Goal: Task Accomplishment & Management: Manage account settings

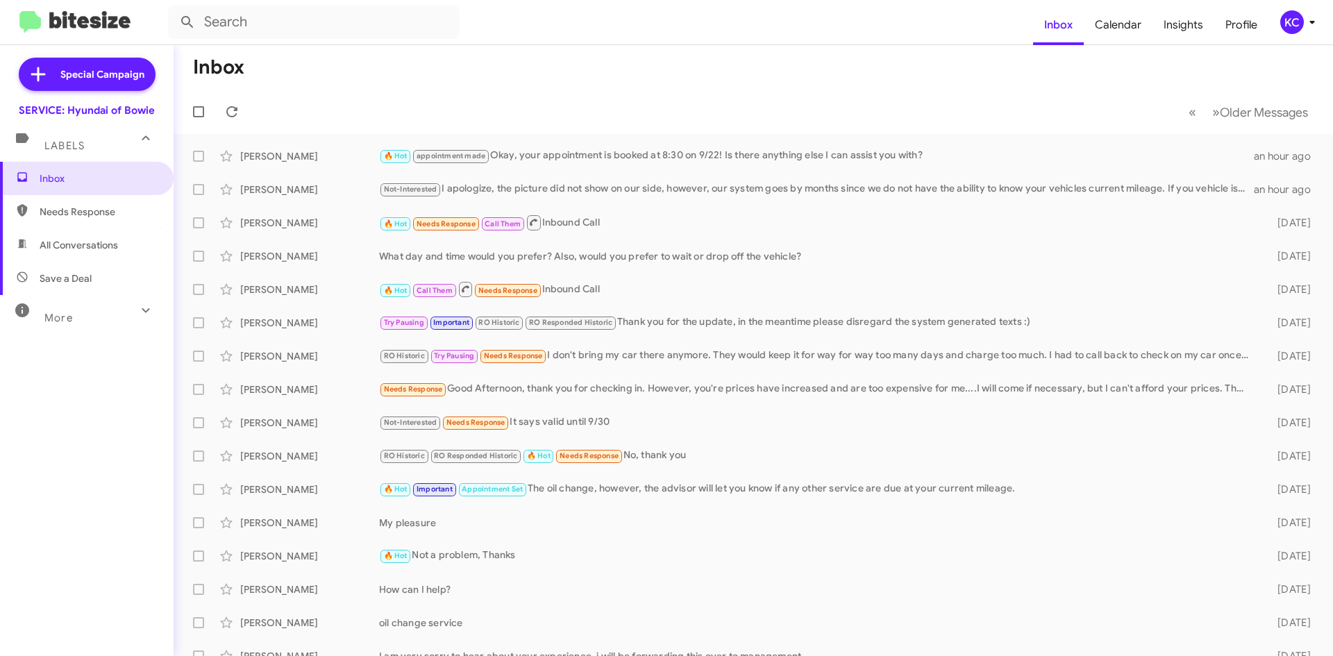
click at [1275, 17] on button "KC" at bounding box center [1293, 22] width 49 height 24
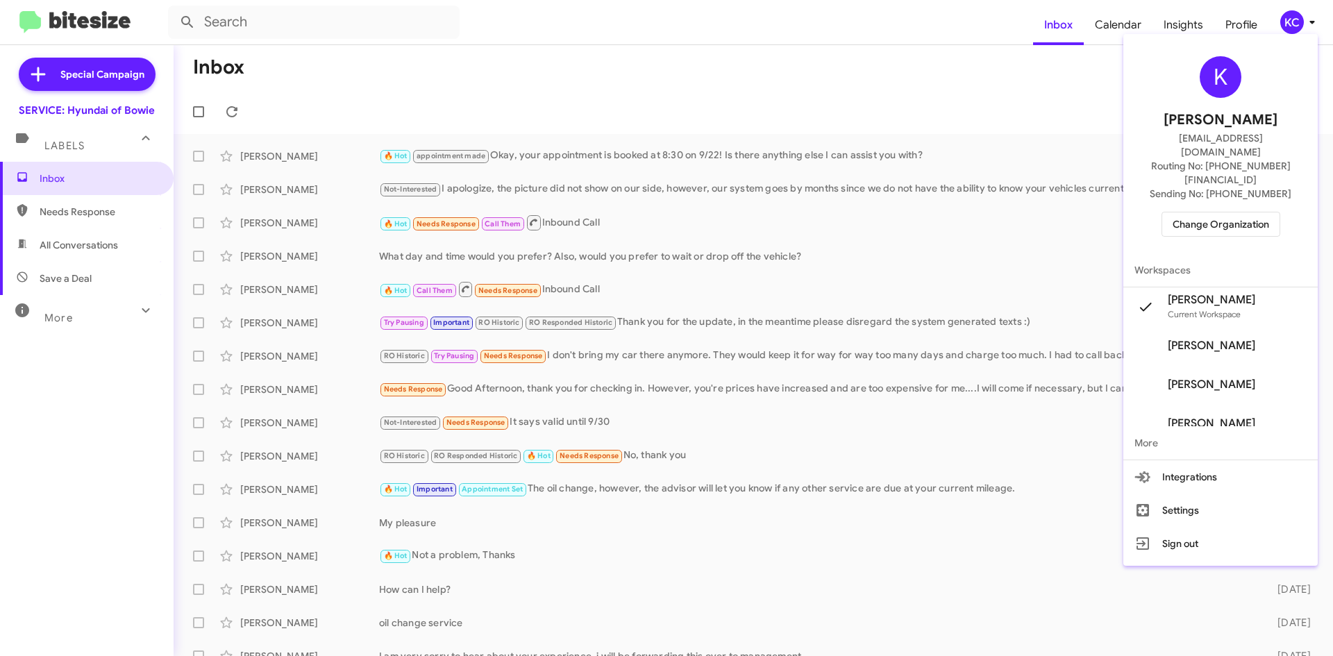
click at [1218, 212] on span "Change Organization" at bounding box center [1221, 224] width 97 height 24
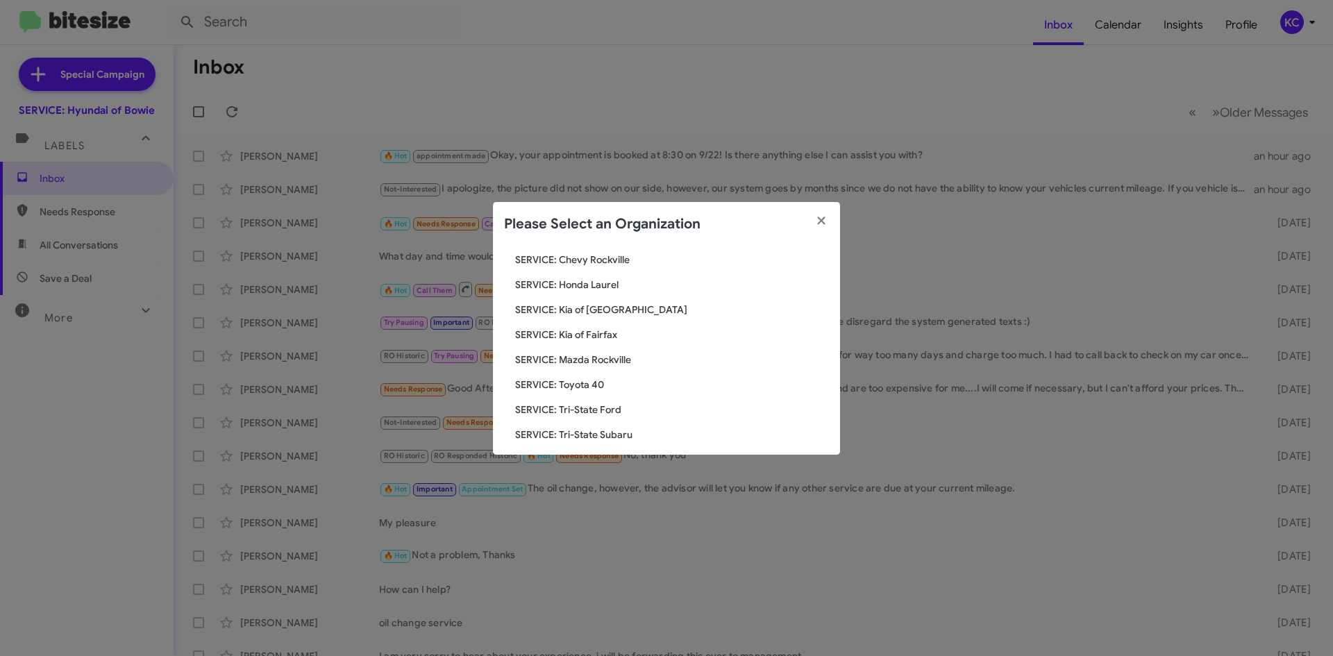
scroll to position [208, 0]
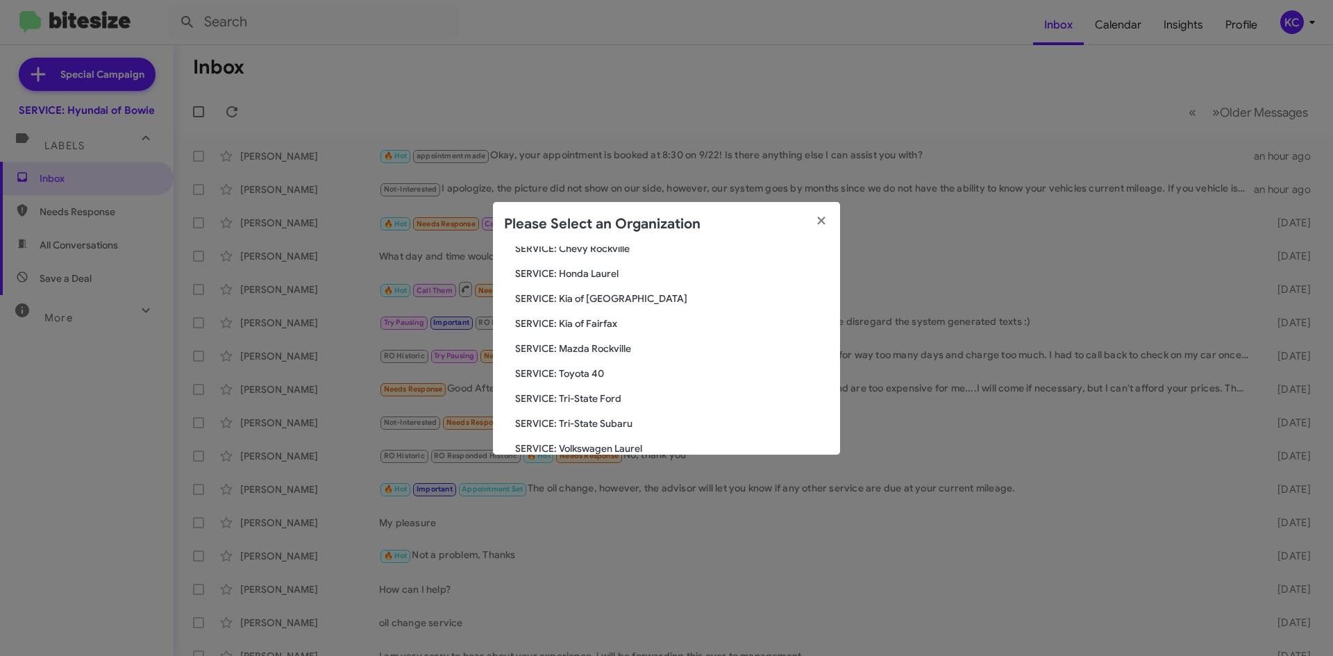
click at [632, 422] on span "SERVICE: Tri-State Subaru" at bounding box center [672, 424] width 314 height 14
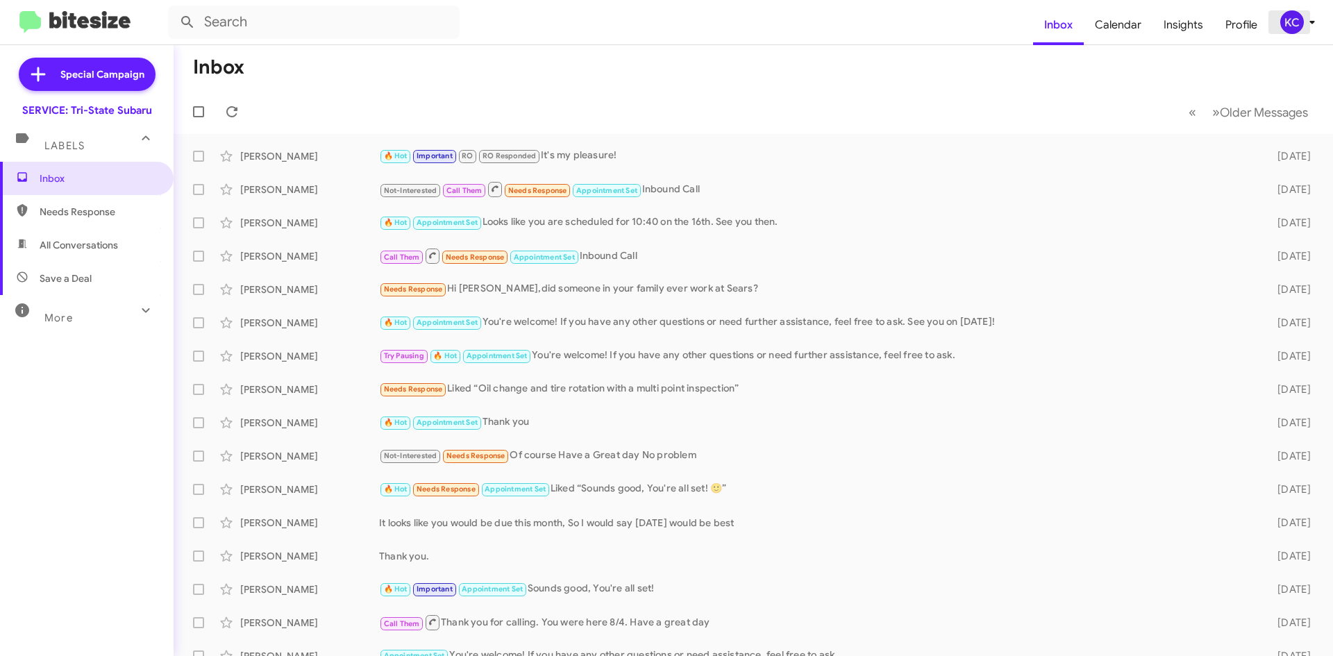
click at [1292, 19] on div "KC" at bounding box center [1292, 22] width 24 height 24
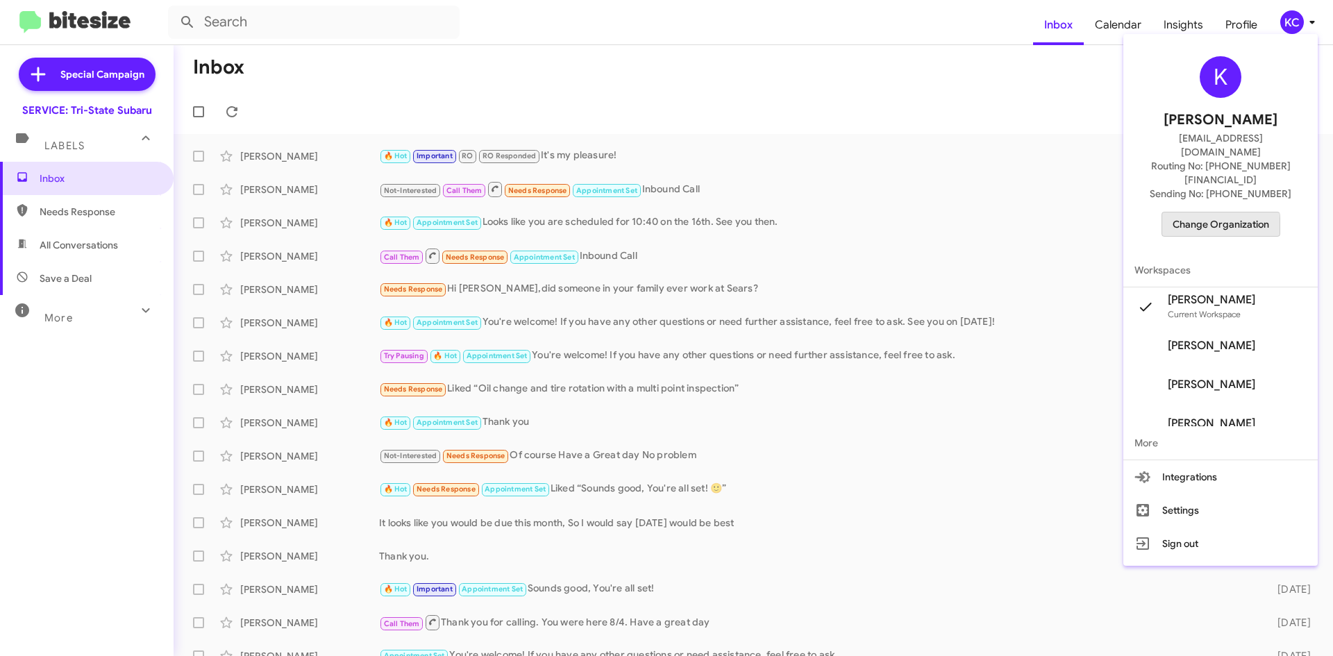
click at [1230, 212] on span "Change Organization" at bounding box center [1221, 224] width 97 height 24
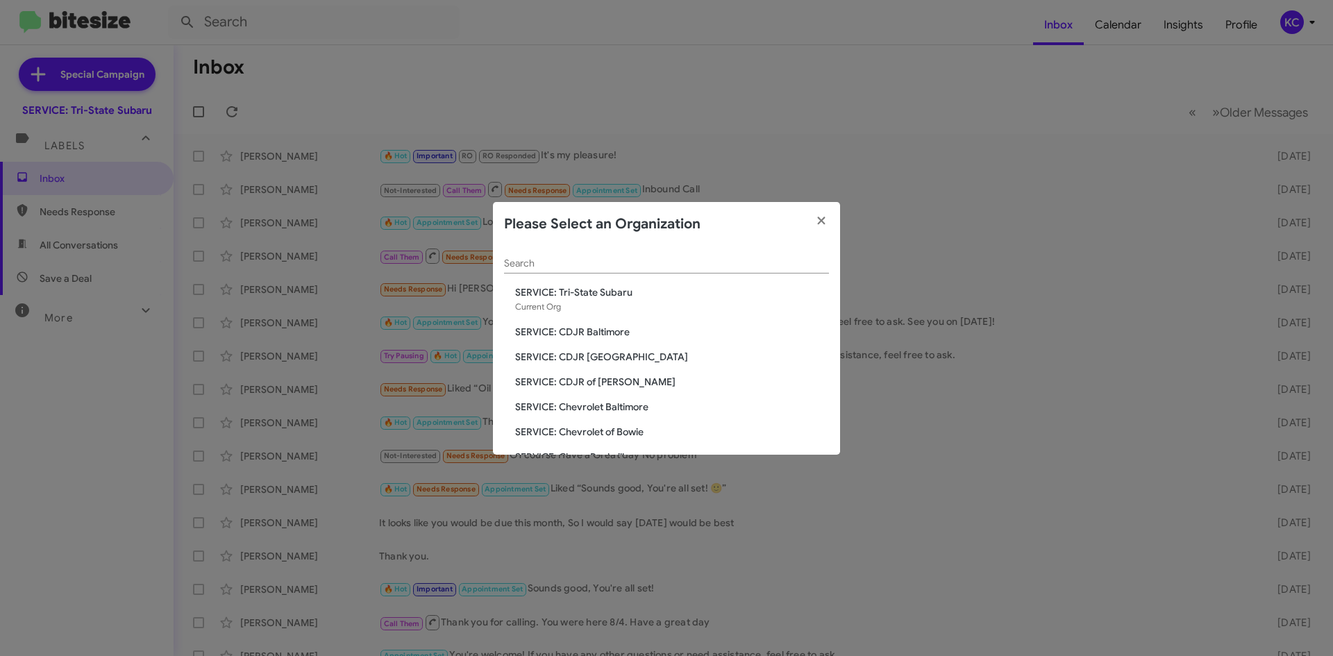
click at [597, 290] on span "SERVICE: Tri-State Subaru" at bounding box center [672, 292] width 314 height 14
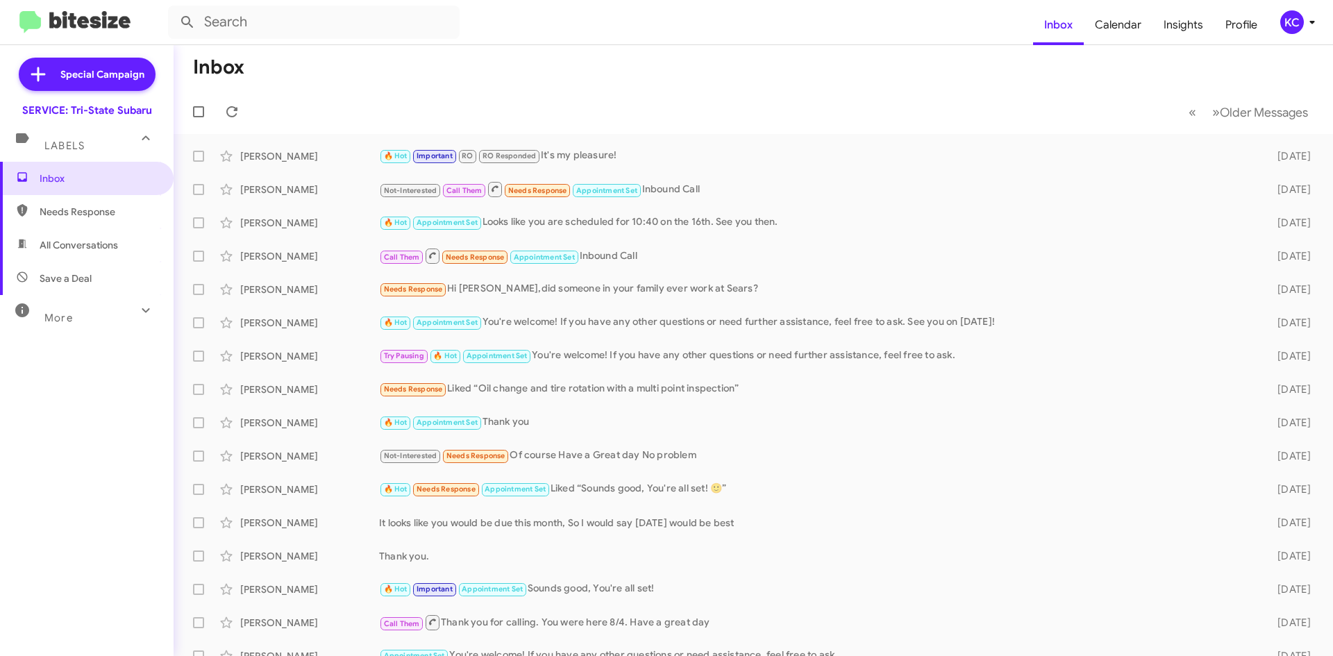
click at [1289, 36] on mat-toolbar "Inbox Calendar Insights Profile KC" at bounding box center [666, 22] width 1333 height 44
click at [1290, 25] on div "KC" at bounding box center [1292, 22] width 24 height 24
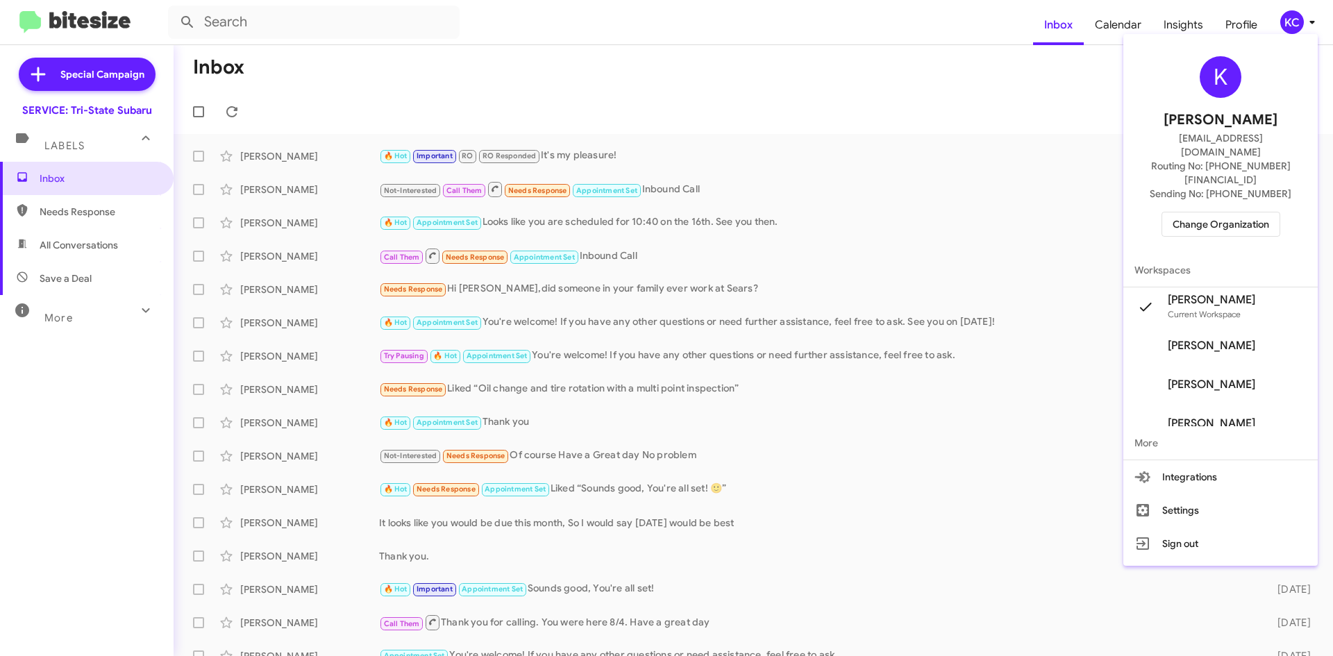
click at [1269, 212] on span "Change Organization" at bounding box center [1221, 224] width 97 height 24
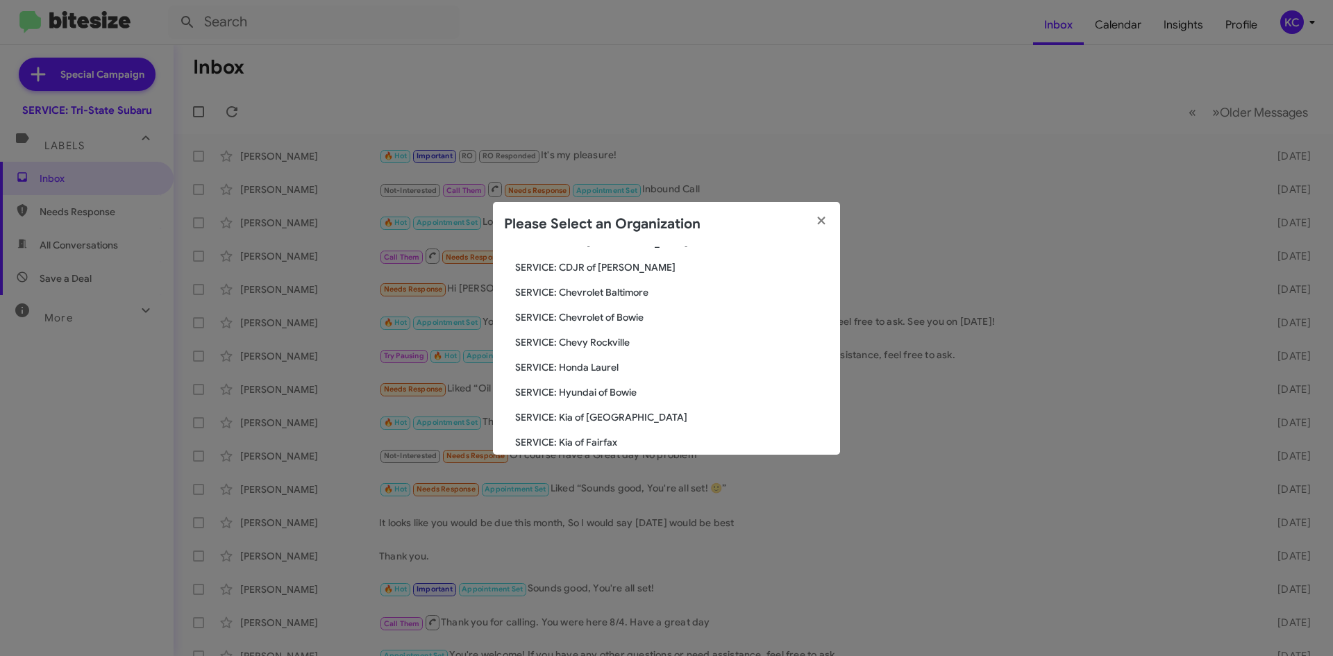
scroll to position [139, 0]
click at [628, 369] on span "SERVICE: Hyundai of Bowie" at bounding box center [672, 368] width 314 height 14
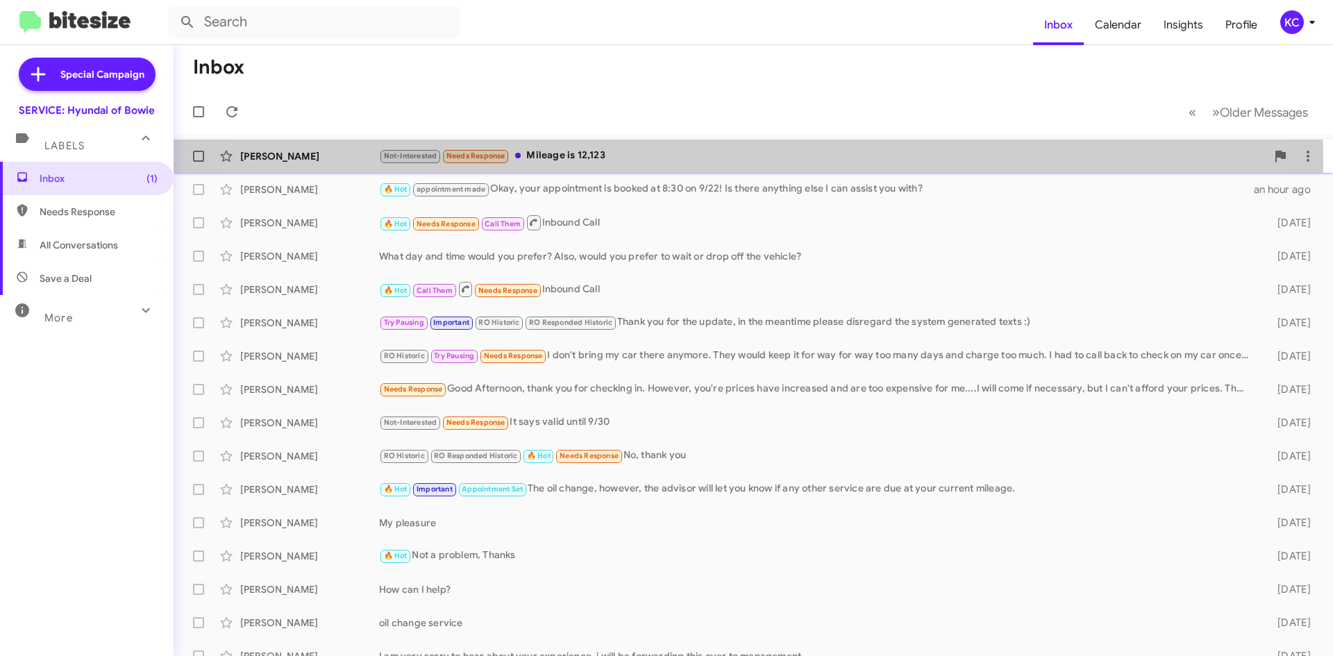
click at [687, 162] on div "Not-Interested Needs Response Mileage is 12,123" at bounding box center [822, 156] width 887 height 16
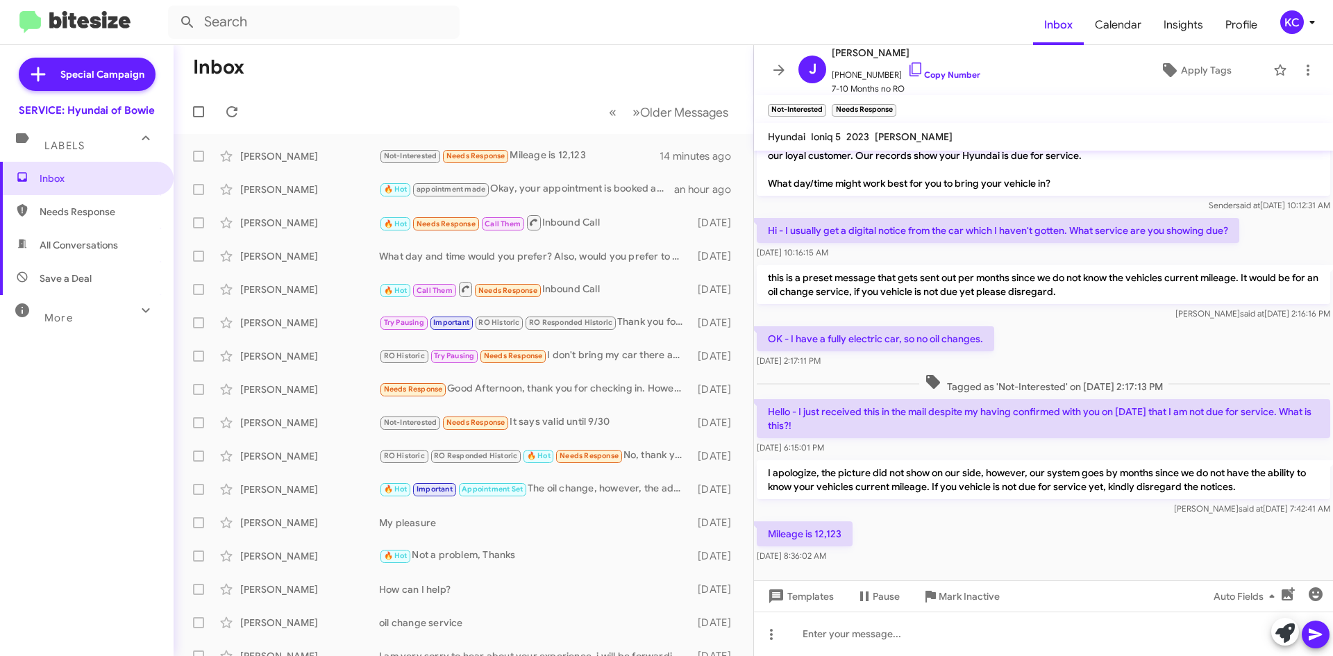
scroll to position [37, 0]
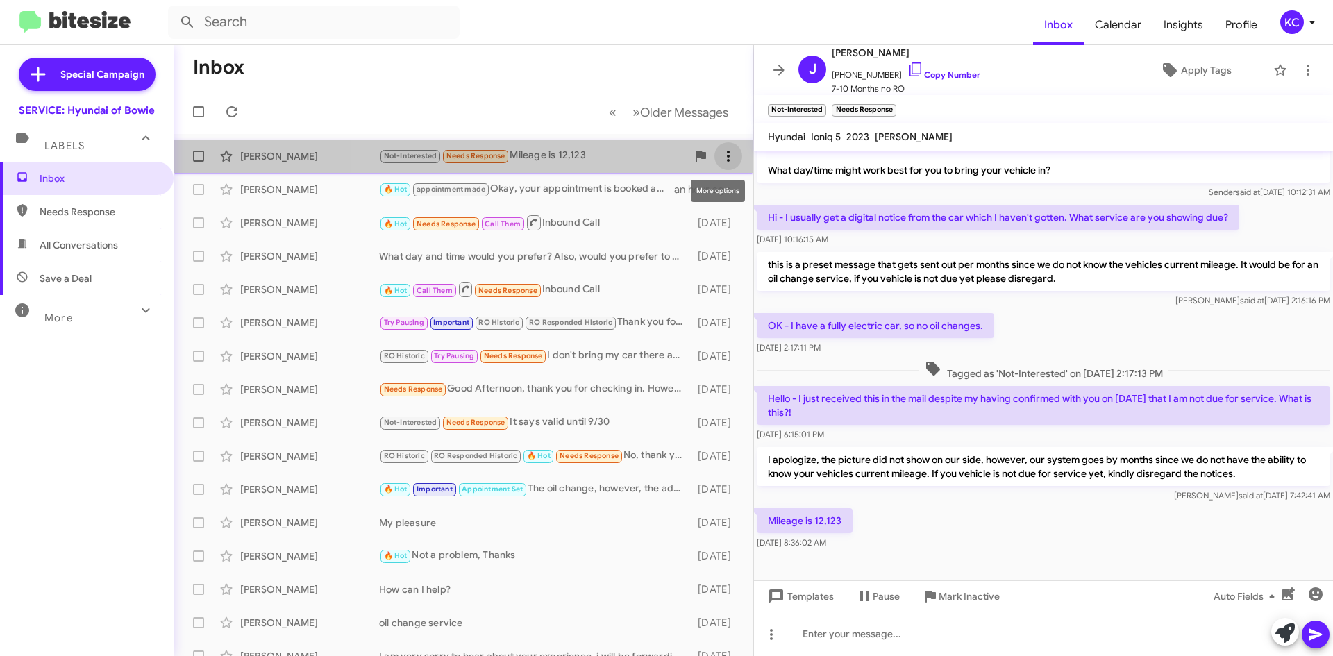
click at [720, 155] on icon at bounding box center [728, 156] width 17 height 17
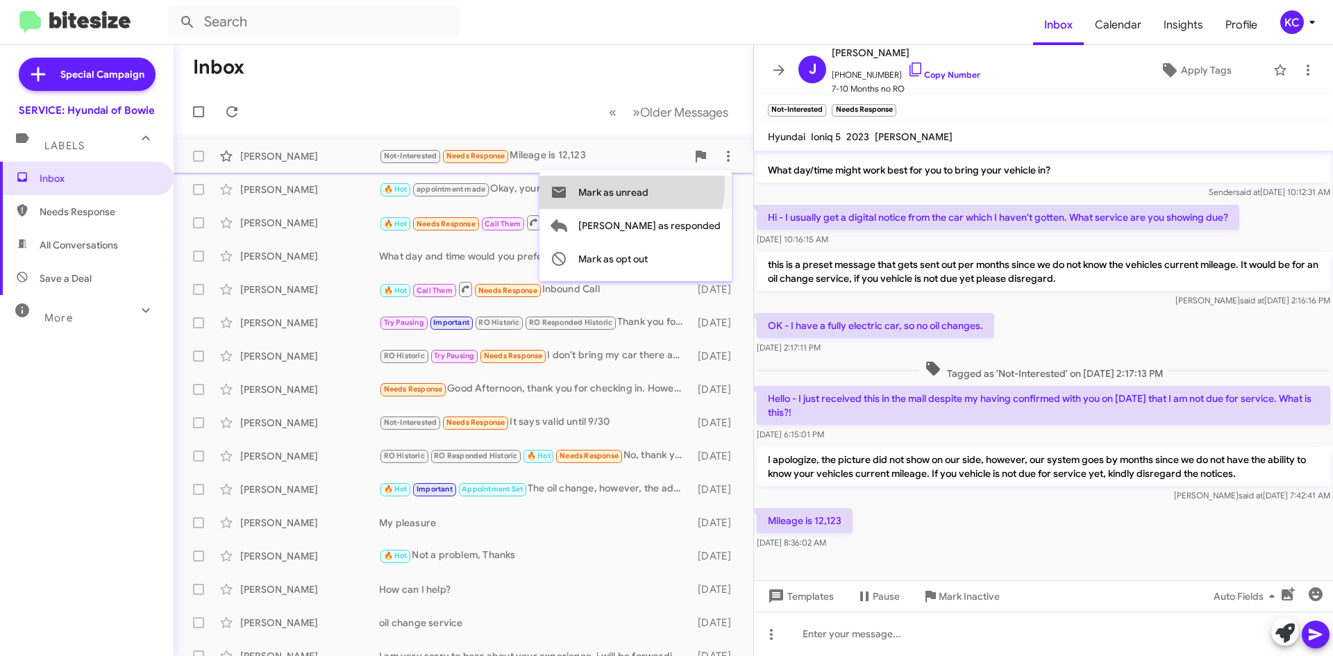
click at [649, 186] on span "Mark as unread" at bounding box center [613, 192] width 70 height 33
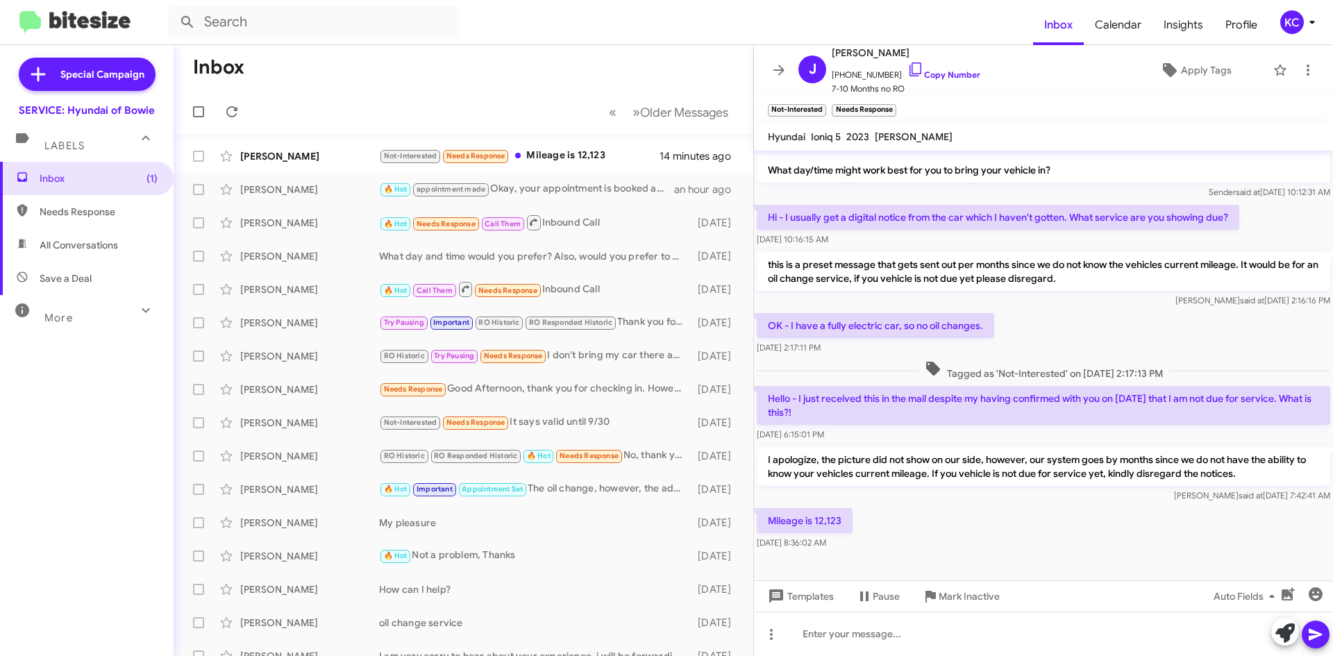
click at [501, 87] on mat-toolbar-row "Inbox" at bounding box center [464, 67] width 580 height 44
click at [1280, 30] on span "KC" at bounding box center [1301, 22] width 42 height 24
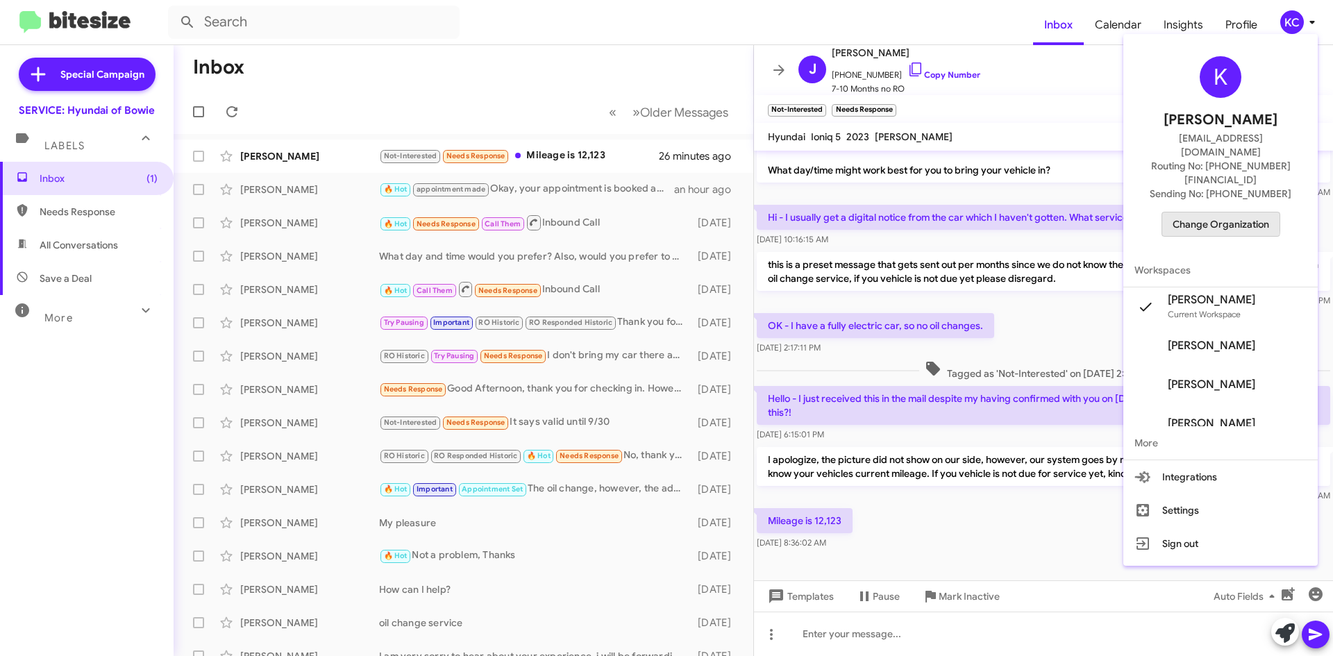
click at [1222, 212] on span "Change Organization" at bounding box center [1221, 224] width 97 height 24
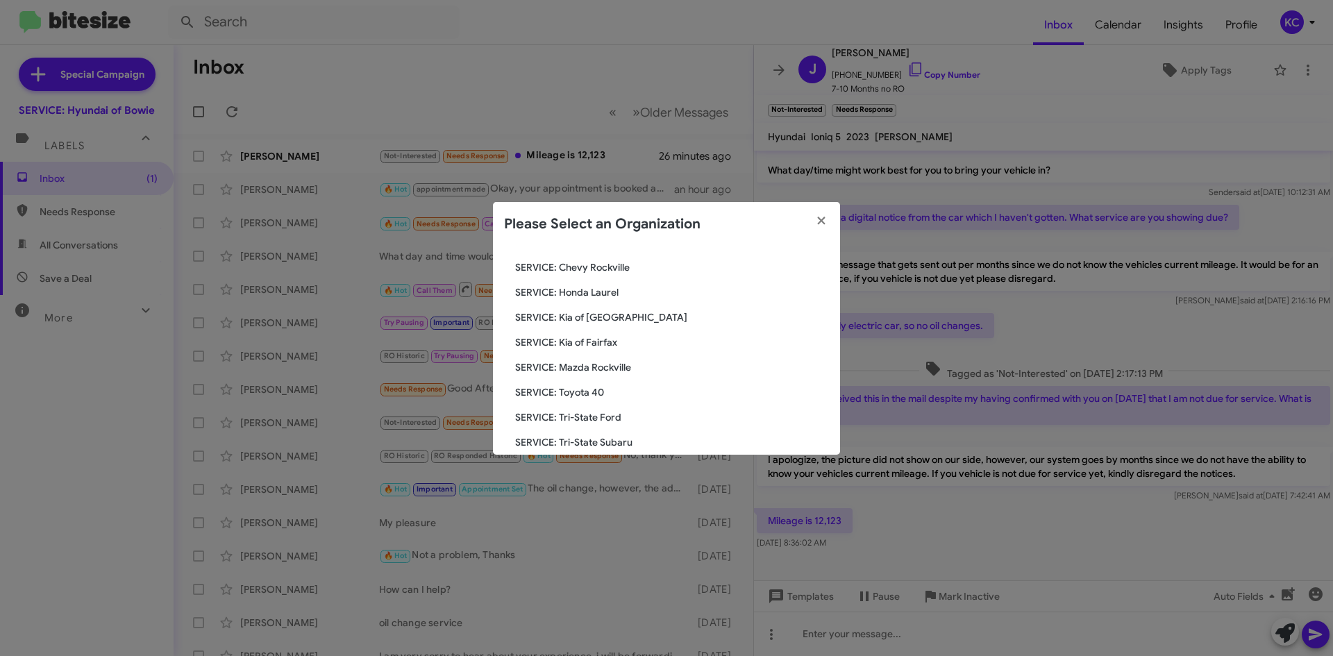
scroll to position [256, 0]
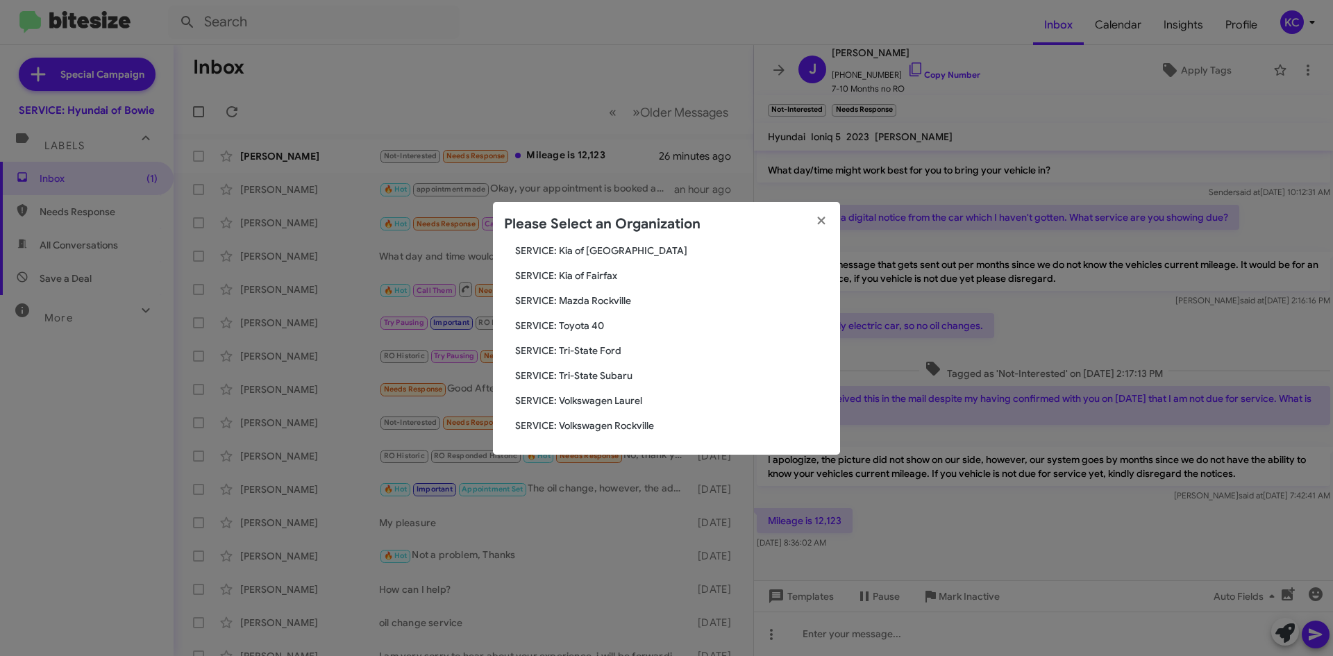
click at [601, 376] on span "SERVICE: Tri-State Subaru" at bounding box center [672, 376] width 314 height 14
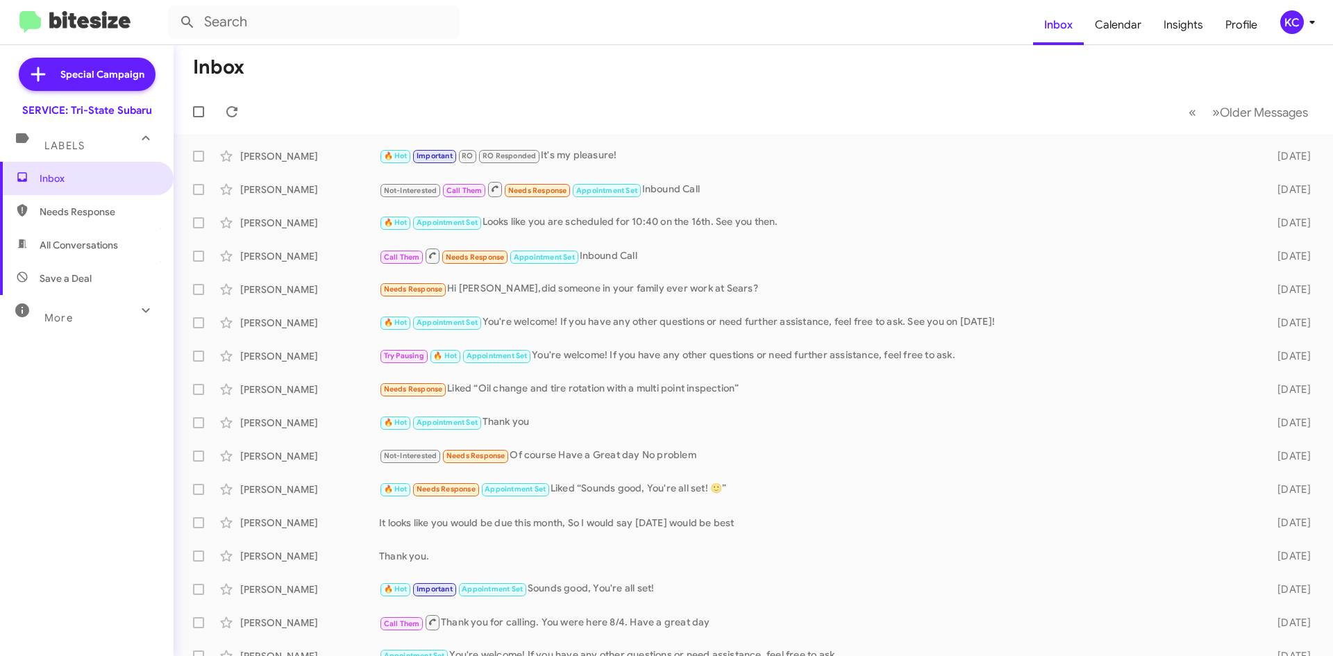
click at [1289, 27] on div "KC" at bounding box center [1292, 22] width 24 height 24
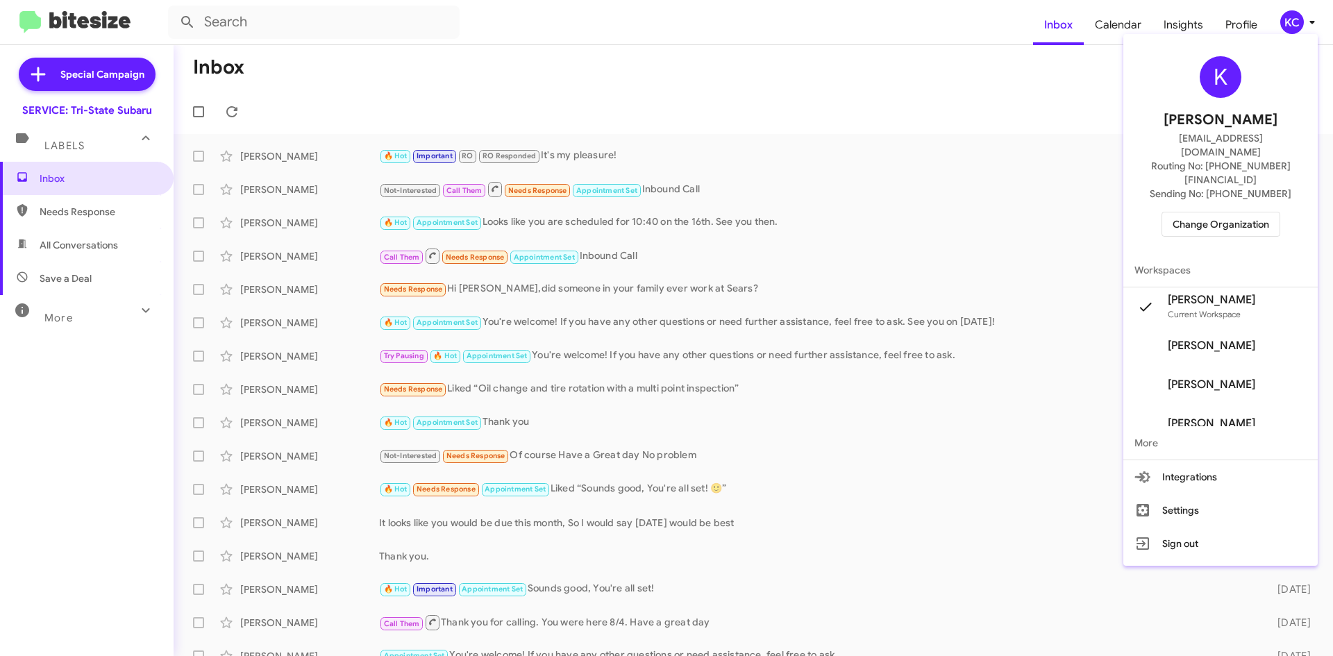
click at [1236, 208] on div "K [PERSON_NAME] [EMAIL_ADDRESS][DOMAIN_NAME] Routing No: [PHONE_NUMBER][FINANCI…" at bounding box center [1221, 147] width 194 height 214
click at [1233, 212] on span "Change Organization" at bounding box center [1221, 224] width 97 height 24
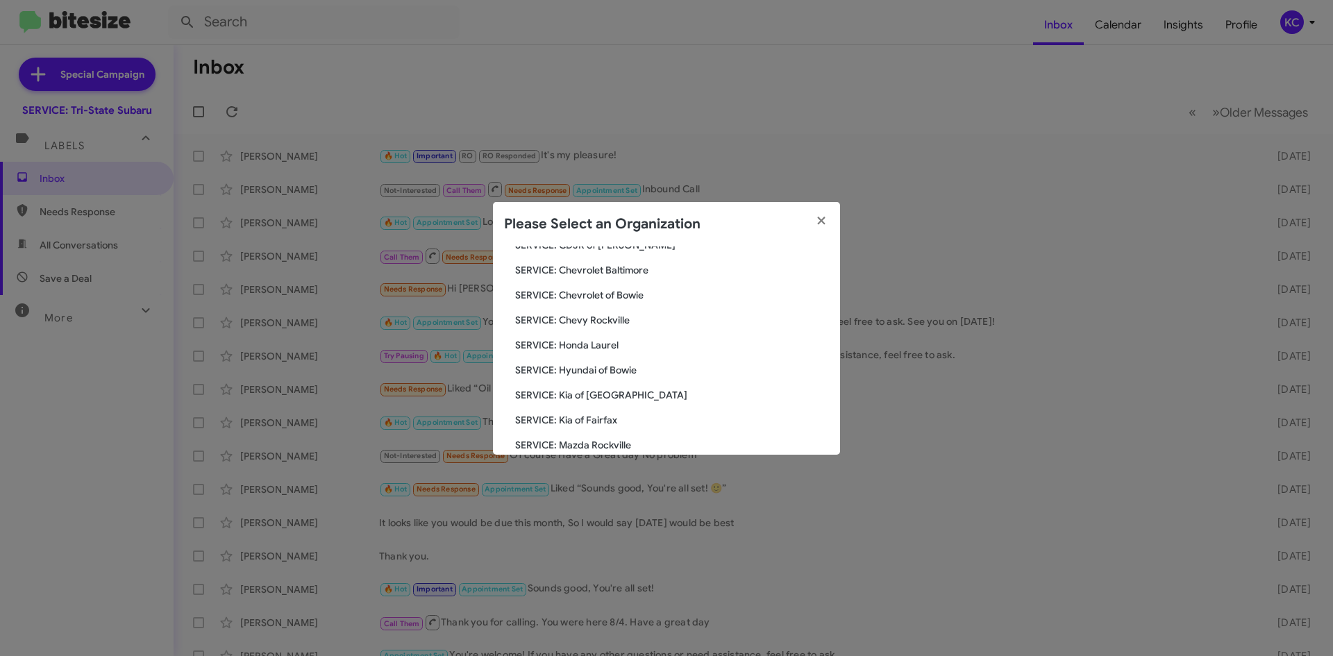
scroll to position [139, 0]
click at [577, 292] on span "SERVICE: Chevrolet of Bowie" at bounding box center [672, 293] width 314 height 14
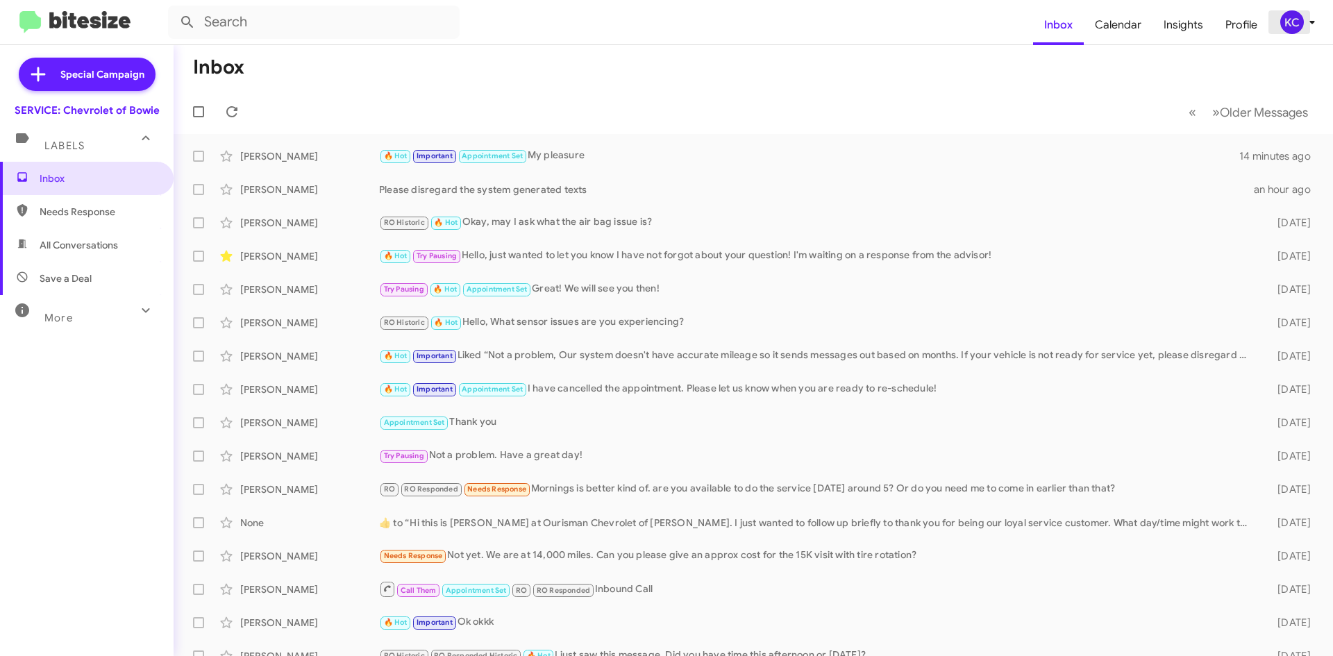
click at [1310, 31] on span "KC" at bounding box center [1301, 22] width 42 height 24
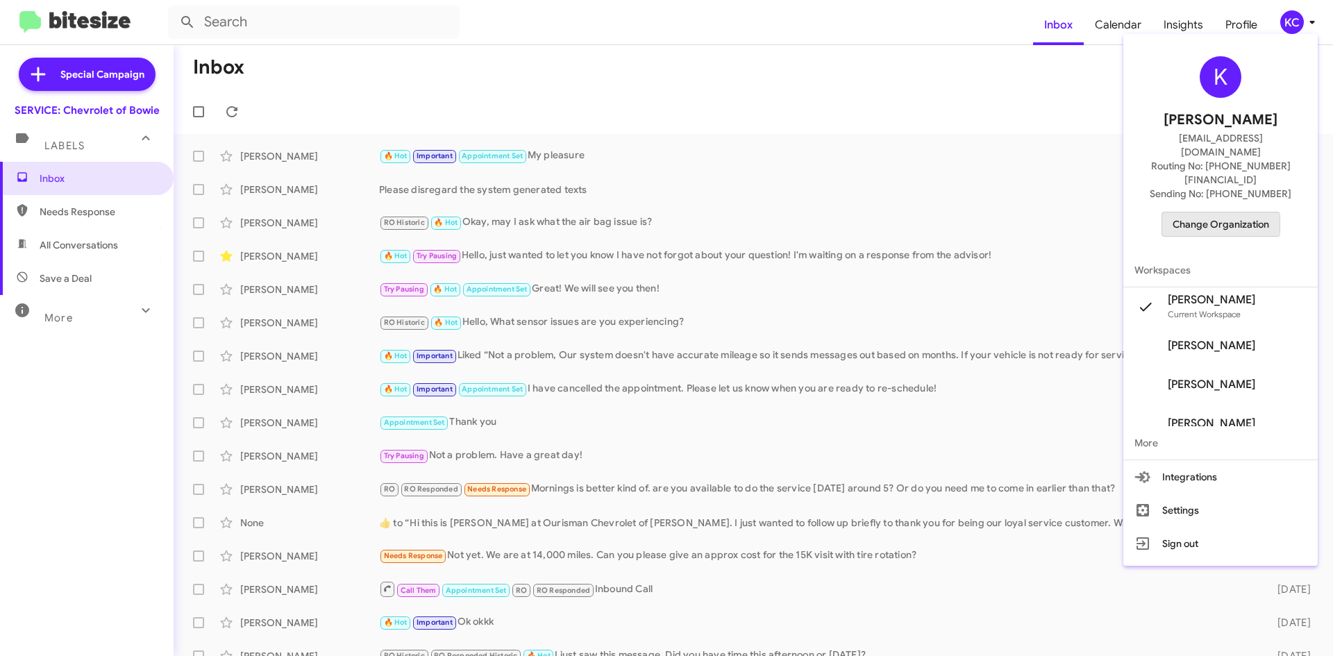
click at [1206, 212] on span "Change Organization" at bounding box center [1221, 224] width 97 height 24
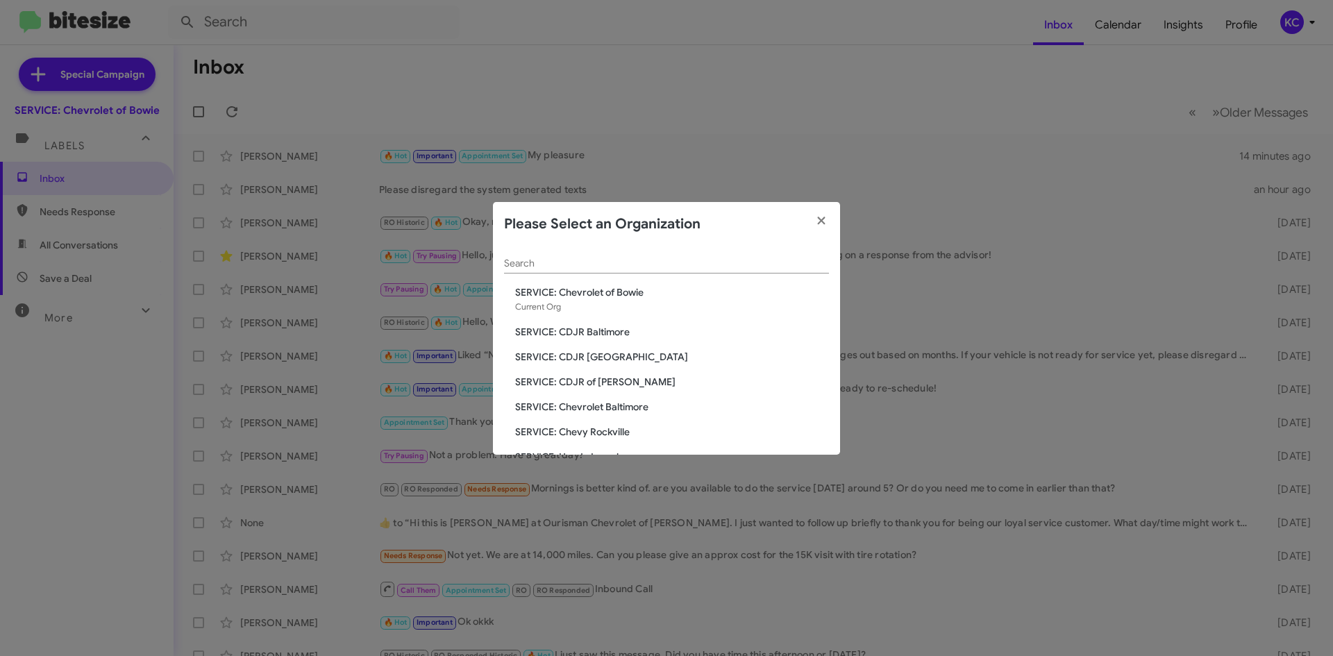
click at [596, 331] on span "SERVICE: CDJR Baltimore" at bounding box center [672, 332] width 314 height 14
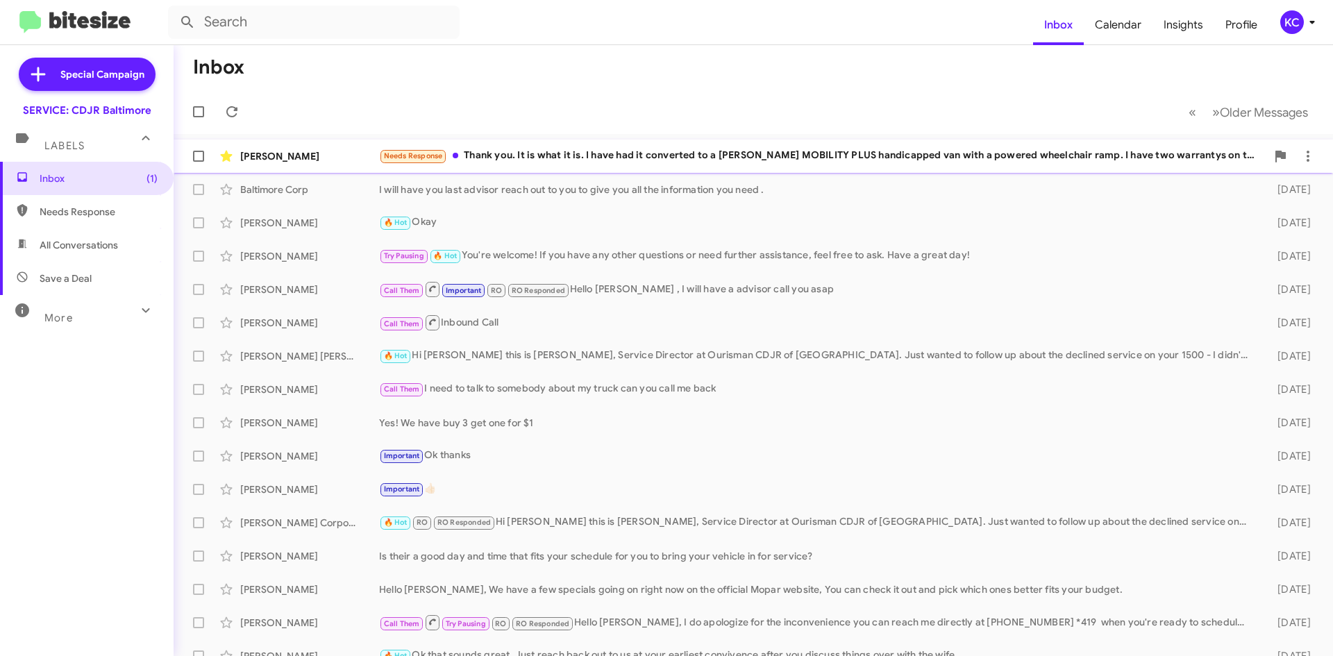
click at [774, 150] on div "Needs Response Thank you. It is what it is. I have had it converted to a [PERSO…" at bounding box center [822, 156] width 887 height 16
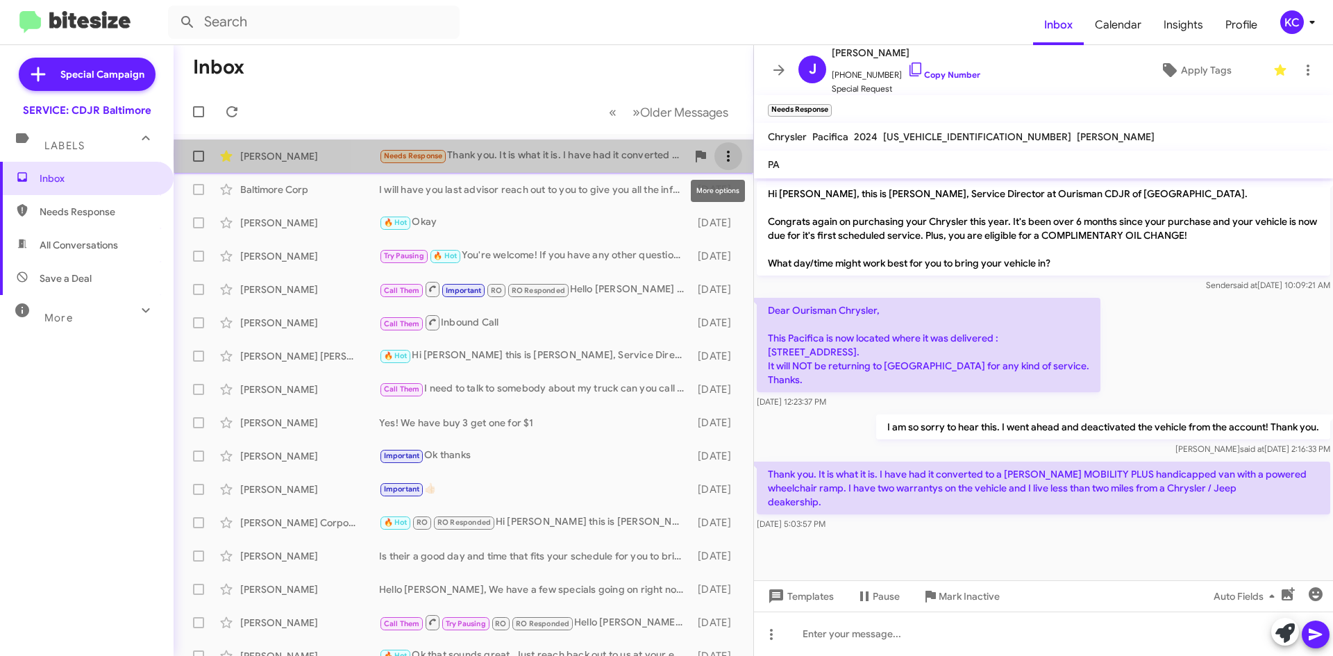
click at [728, 155] on span at bounding box center [729, 156] width 28 height 17
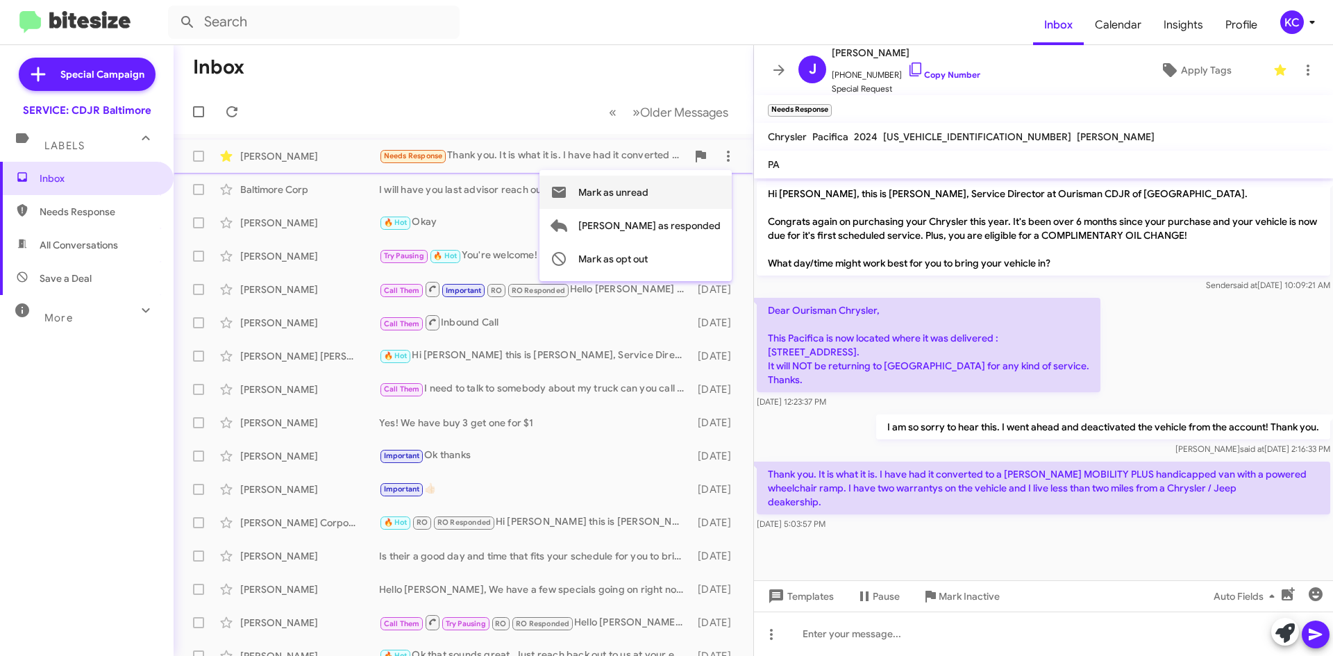
click at [649, 190] on span "Mark as unread" at bounding box center [613, 192] width 70 height 33
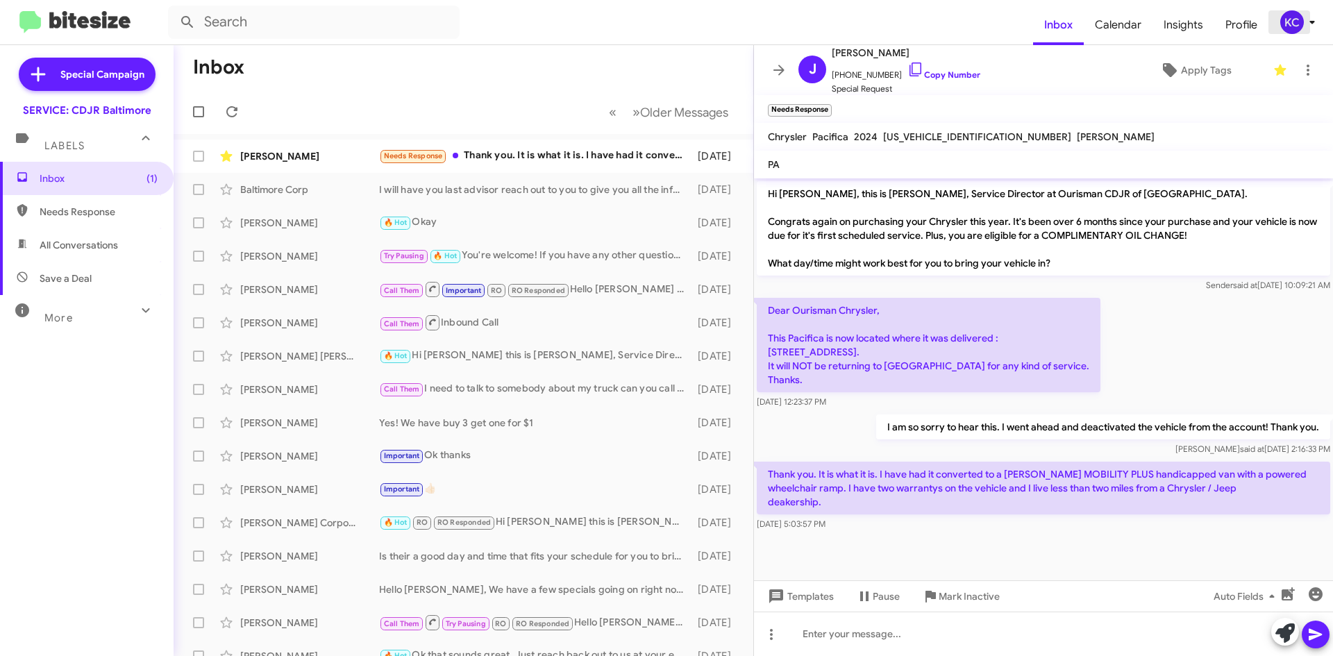
click at [1305, 31] on span "KC" at bounding box center [1301, 22] width 42 height 24
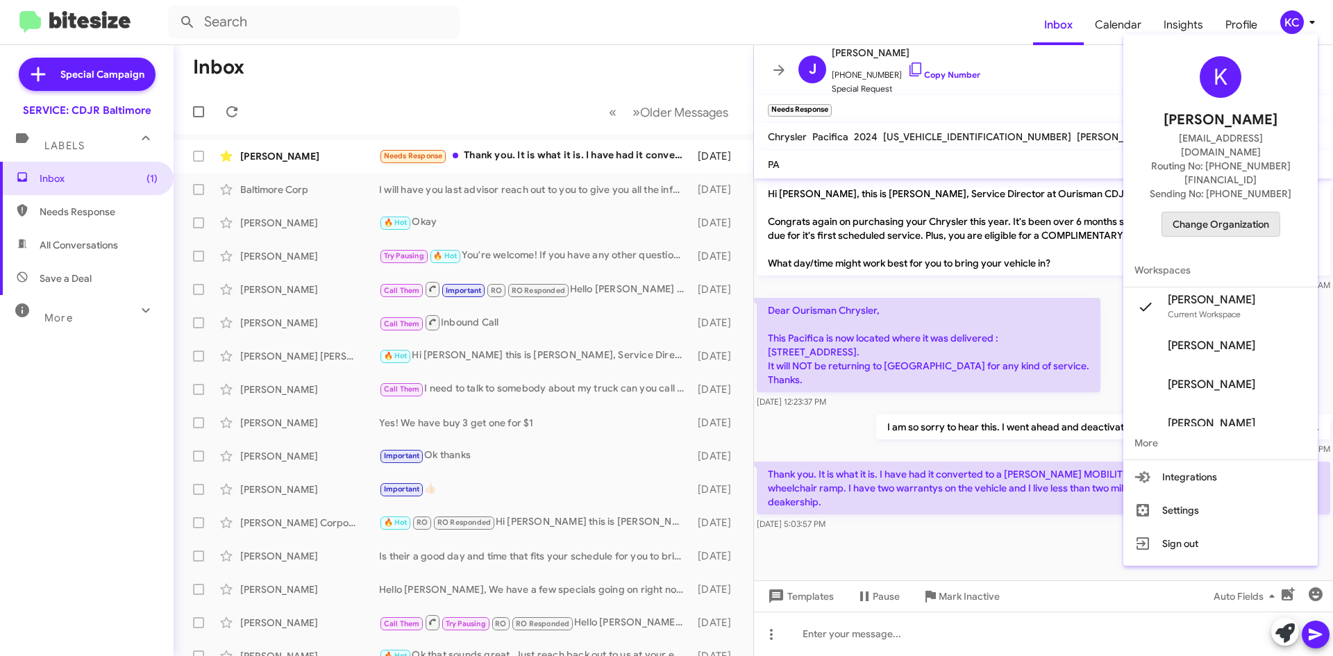
click at [1203, 212] on span "Change Organization" at bounding box center [1221, 224] width 97 height 24
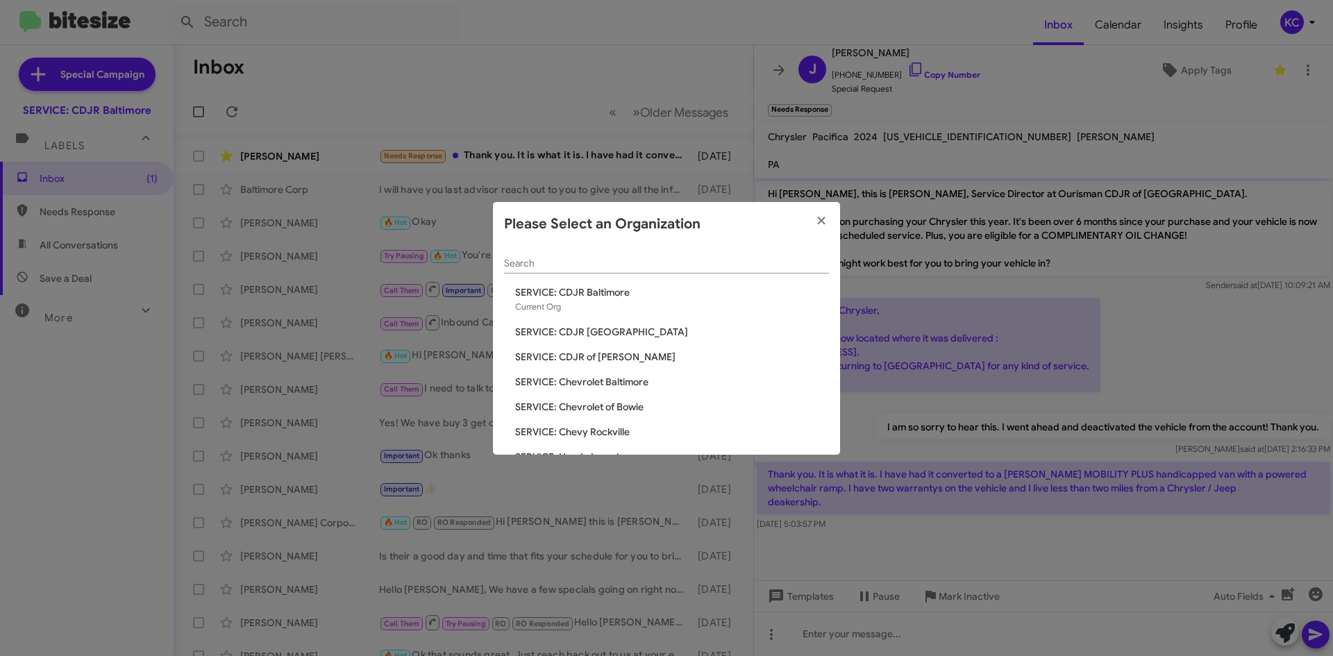
click at [601, 335] on span "SERVICE: CDJR [GEOGRAPHIC_DATA]" at bounding box center [672, 332] width 314 height 14
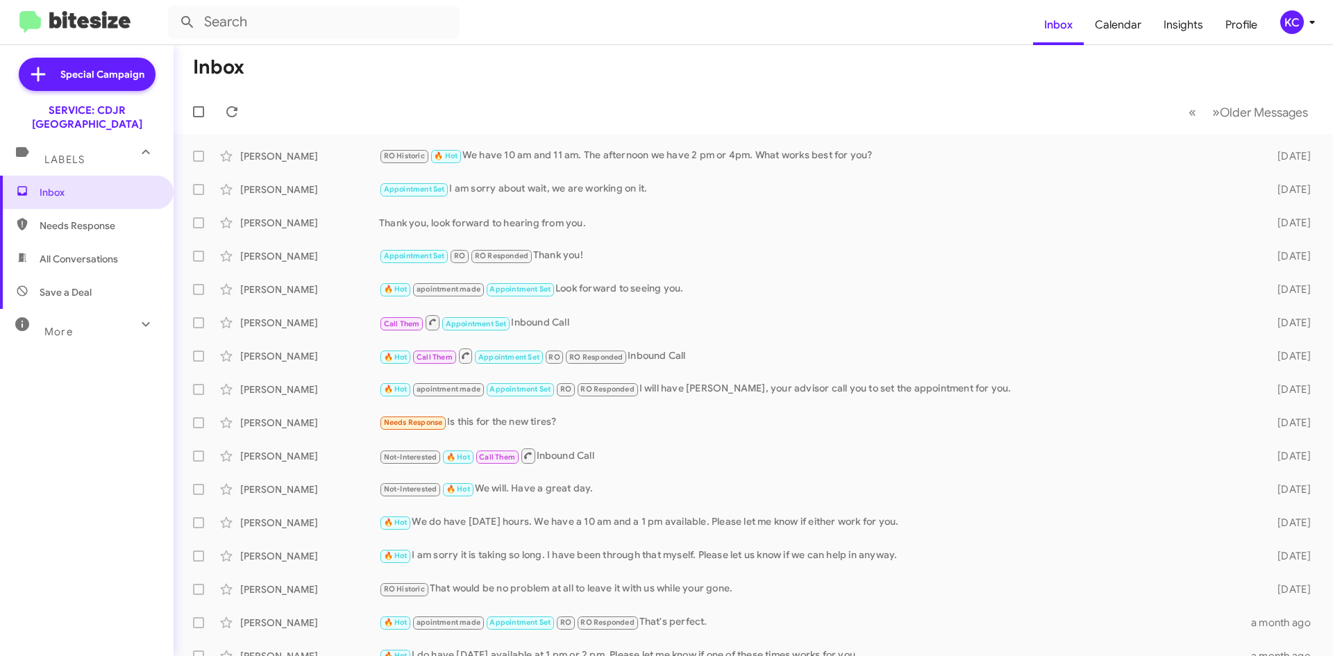
click at [1292, 28] on div "KC" at bounding box center [1292, 22] width 24 height 24
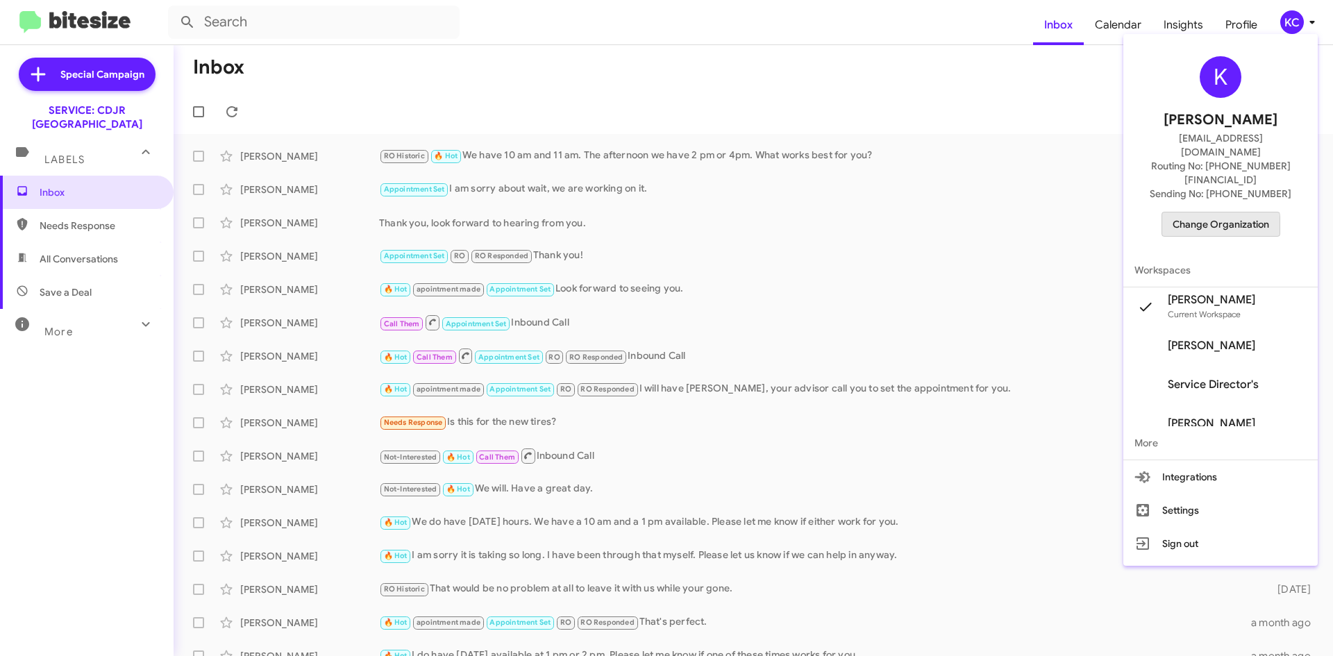
click at [1219, 212] on span "Change Organization" at bounding box center [1221, 224] width 97 height 24
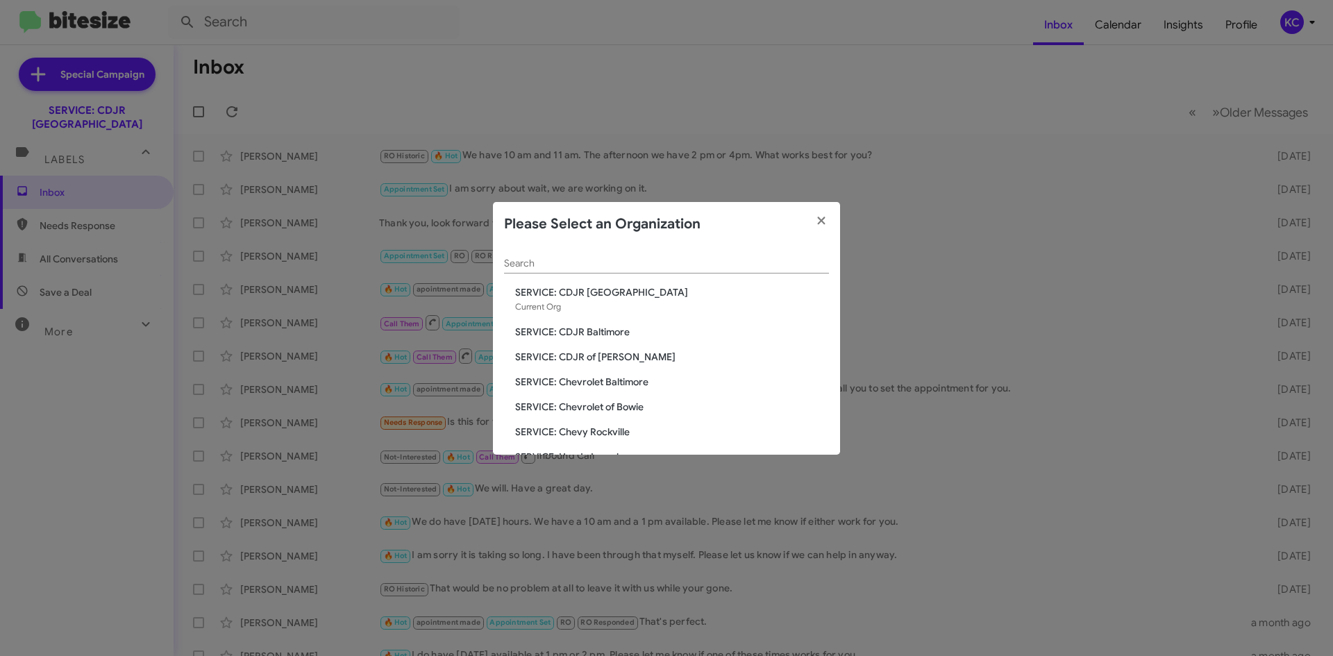
click at [591, 360] on span "SERVICE: CDJR of [PERSON_NAME]" at bounding box center [672, 357] width 314 height 14
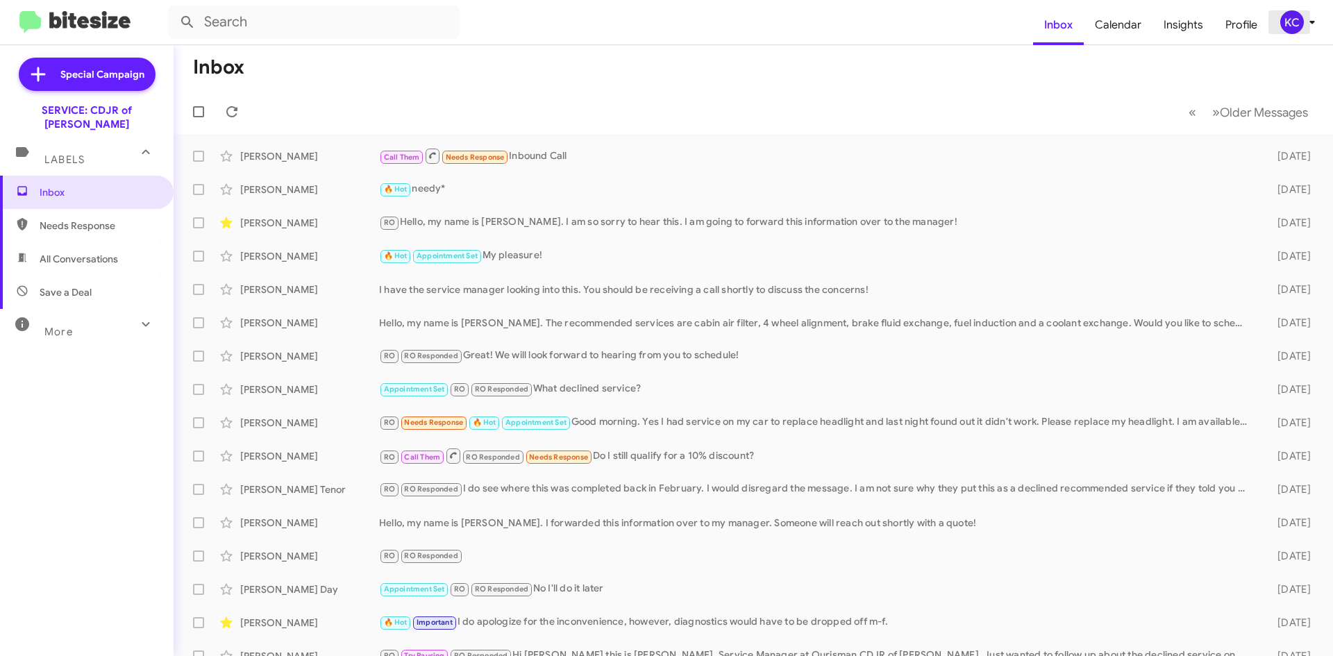
click at [1292, 17] on div "KC" at bounding box center [1292, 22] width 24 height 24
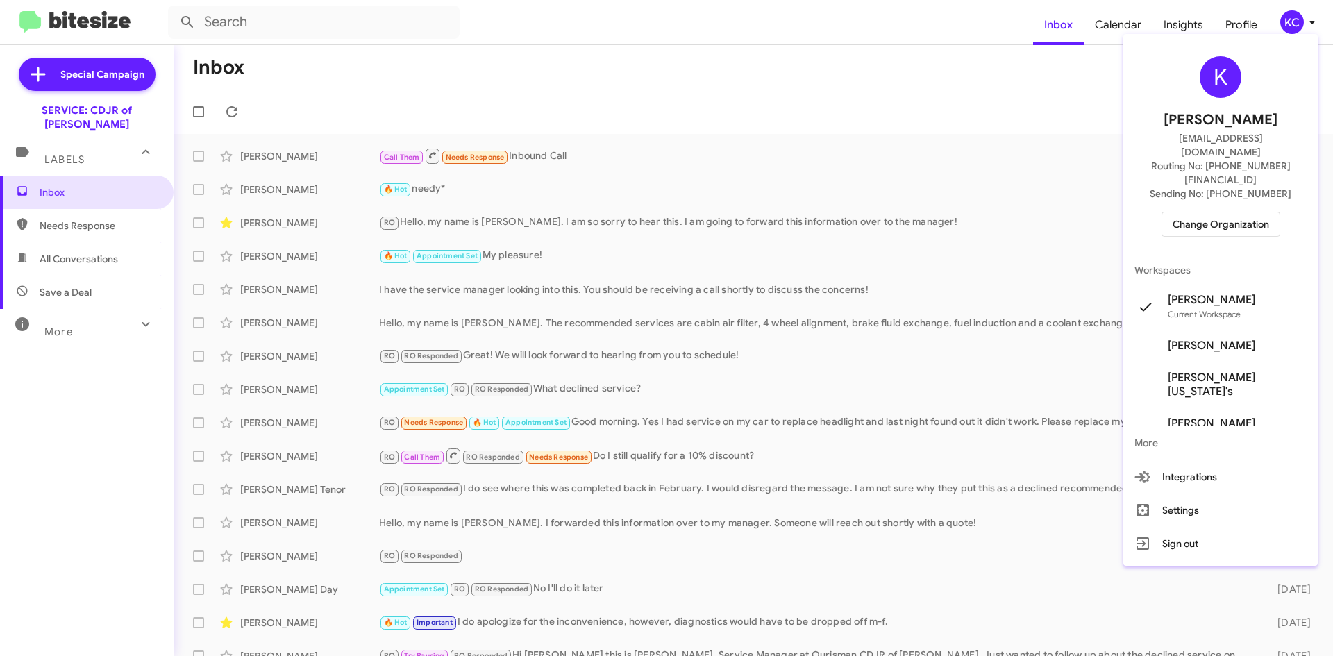
click at [1189, 209] on div "K Kaylee Cole kaycole@ourismancars.com Routing No: +1 (301) 249-4227 Sending No…" at bounding box center [1221, 147] width 194 height 214
click at [1251, 212] on span "Change Organization" at bounding box center [1221, 224] width 97 height 24
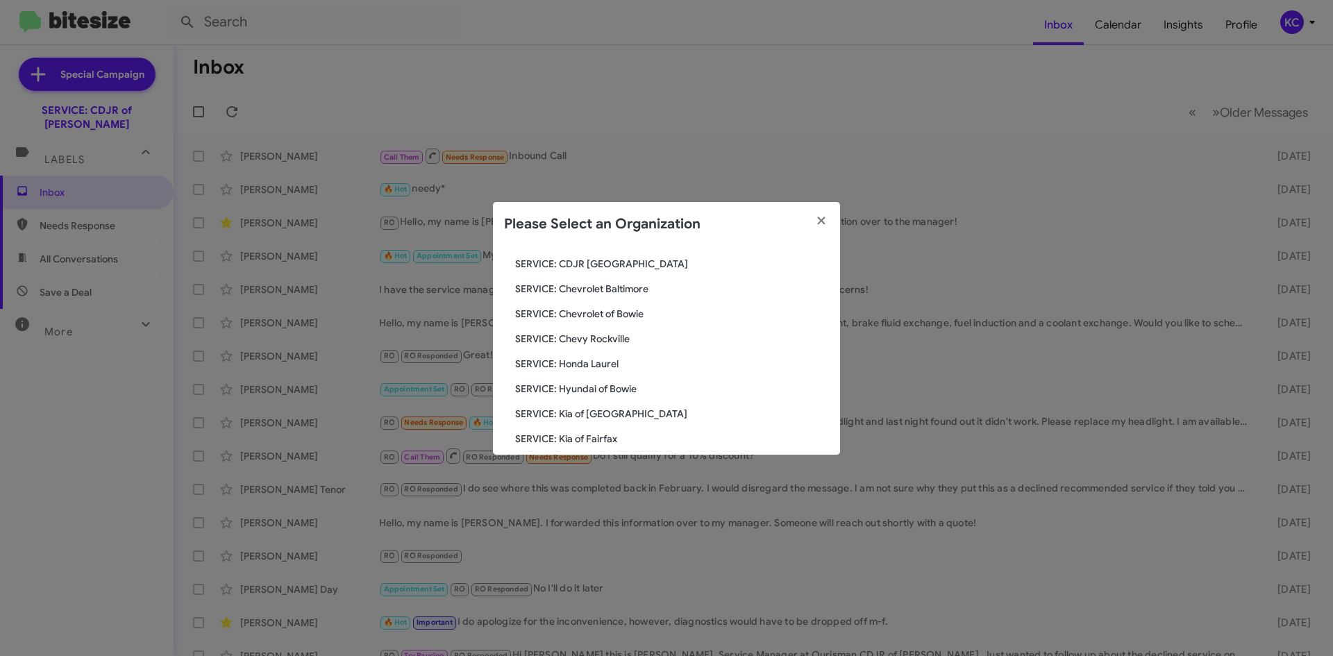
scroll to position [117, 0]
click at [602, 410] on span "SERVICE: Kia of Fairfax" at bounding box center [672, 415] width 314 height 14
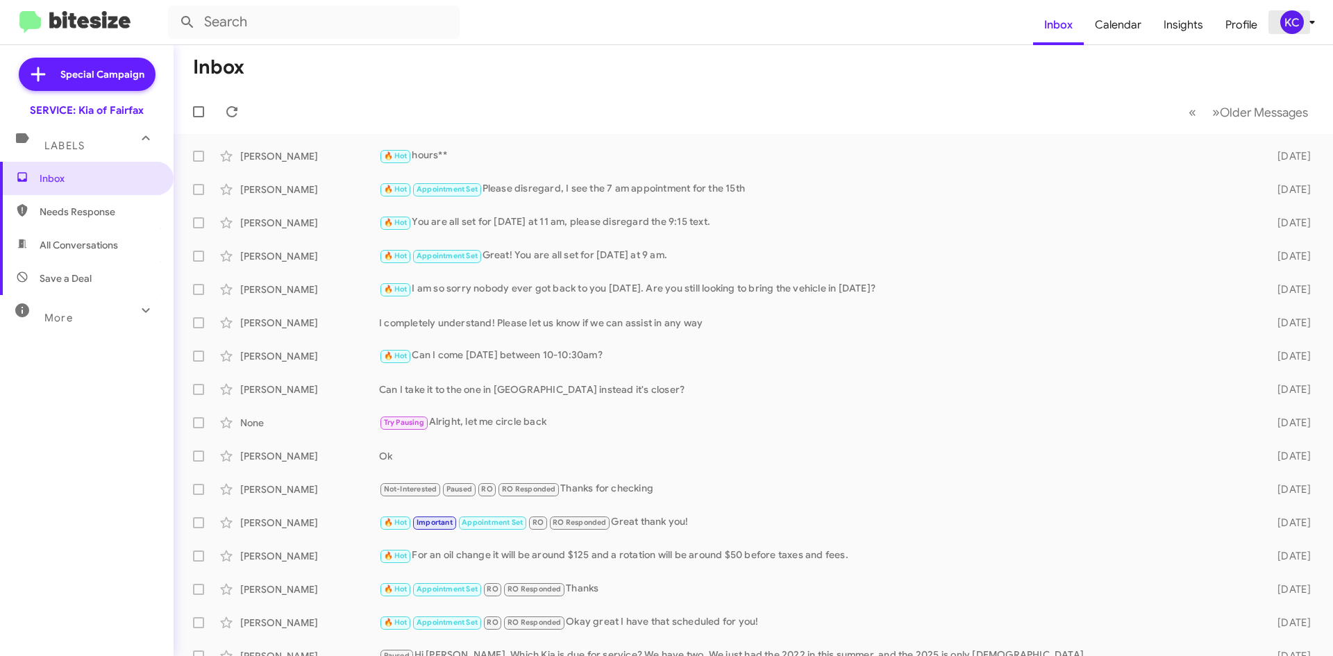
click at [1294, 18] on div "KC" at bounding box center [1292, 22] width 24 height 24
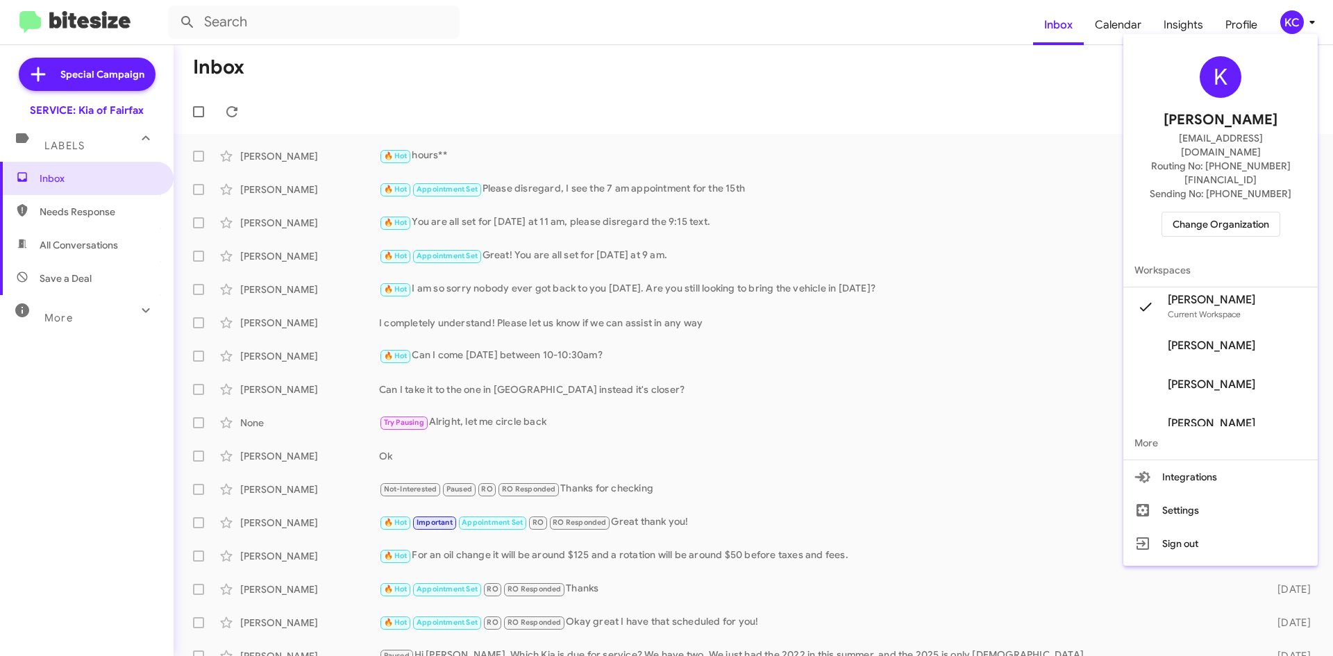
click at [1176, 212] on button "Change Organization" at bounding box center [1221, 224] width 119 height 25
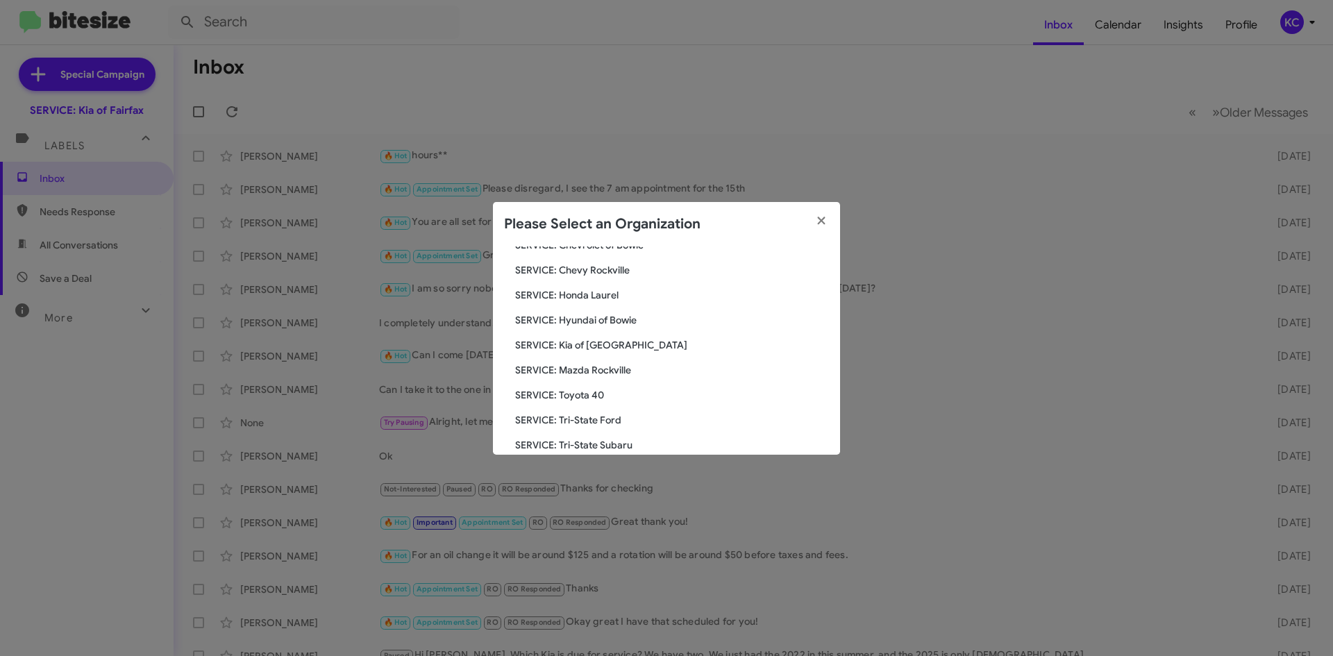
scroll to position [117, 0]
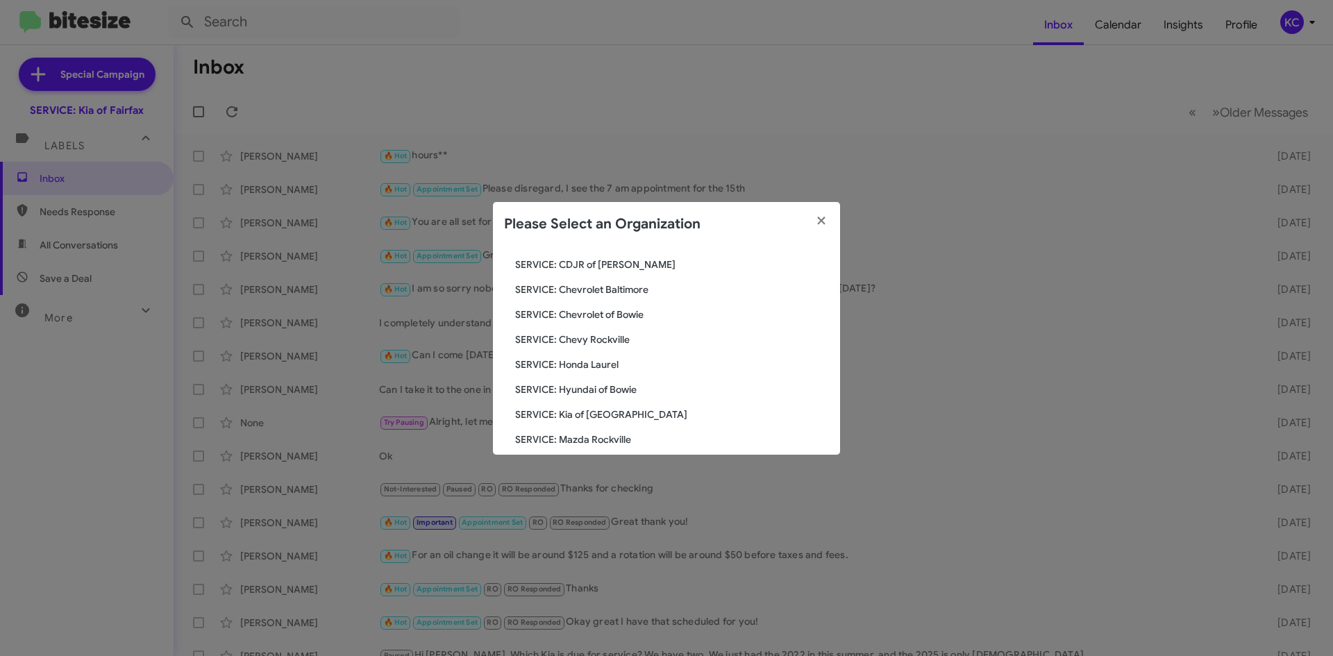
click at [628, 369] on span "SERVICE: Honda Laurel" at bounding box center [672, 365] width 314 height 14
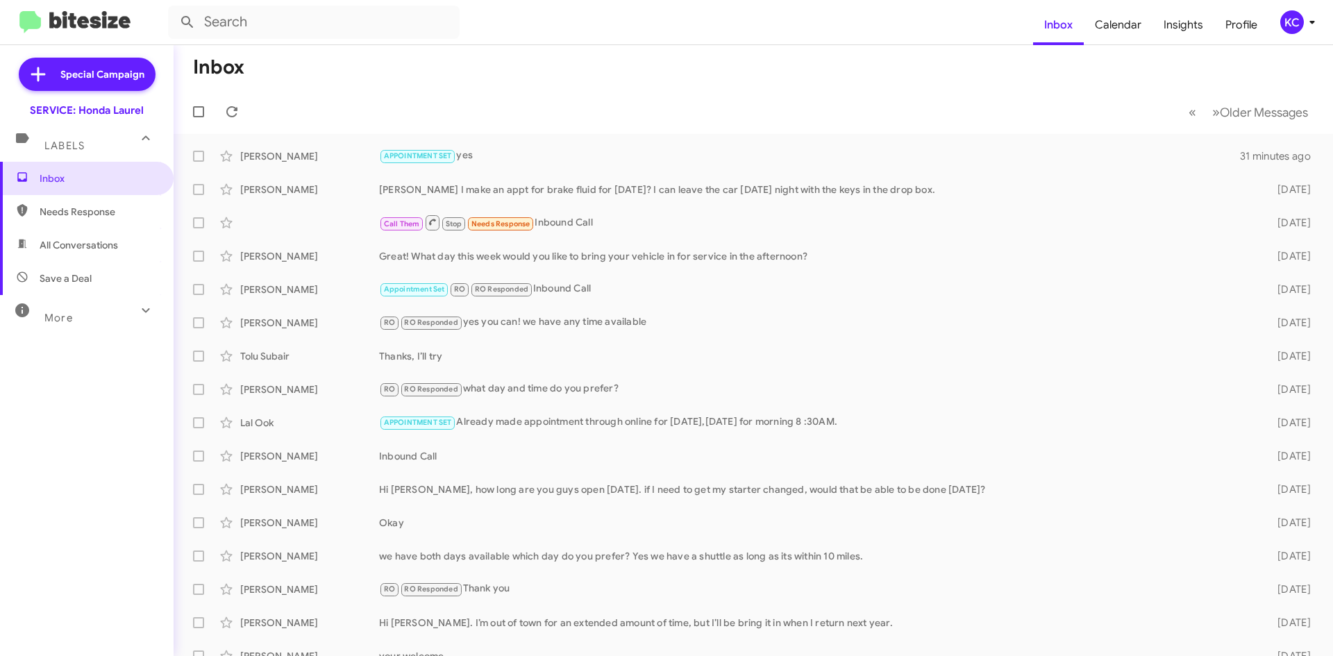
click at [1283, 17] on div "KC" at bounding box center [1292, 22] width 24 height 24
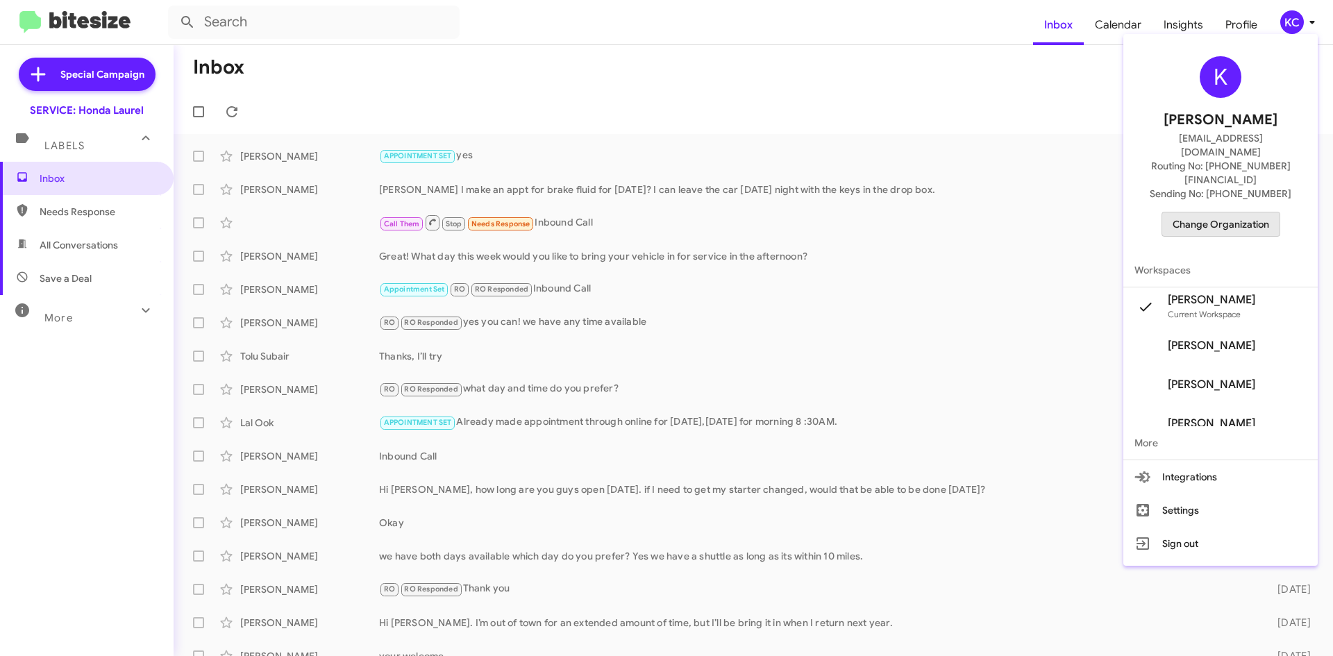
click at [1248, 212] on span "Change Organization" at bounding box center [1221, 224] width 97 height 24
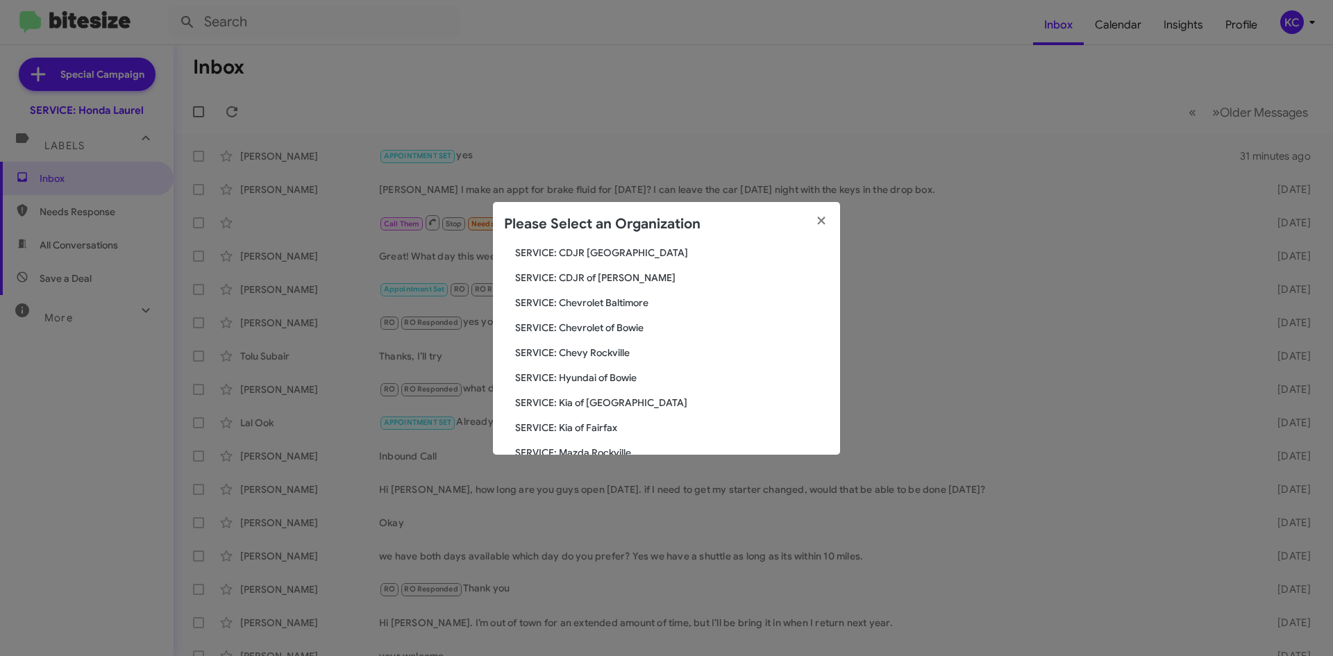
scroll to position [139, 0]
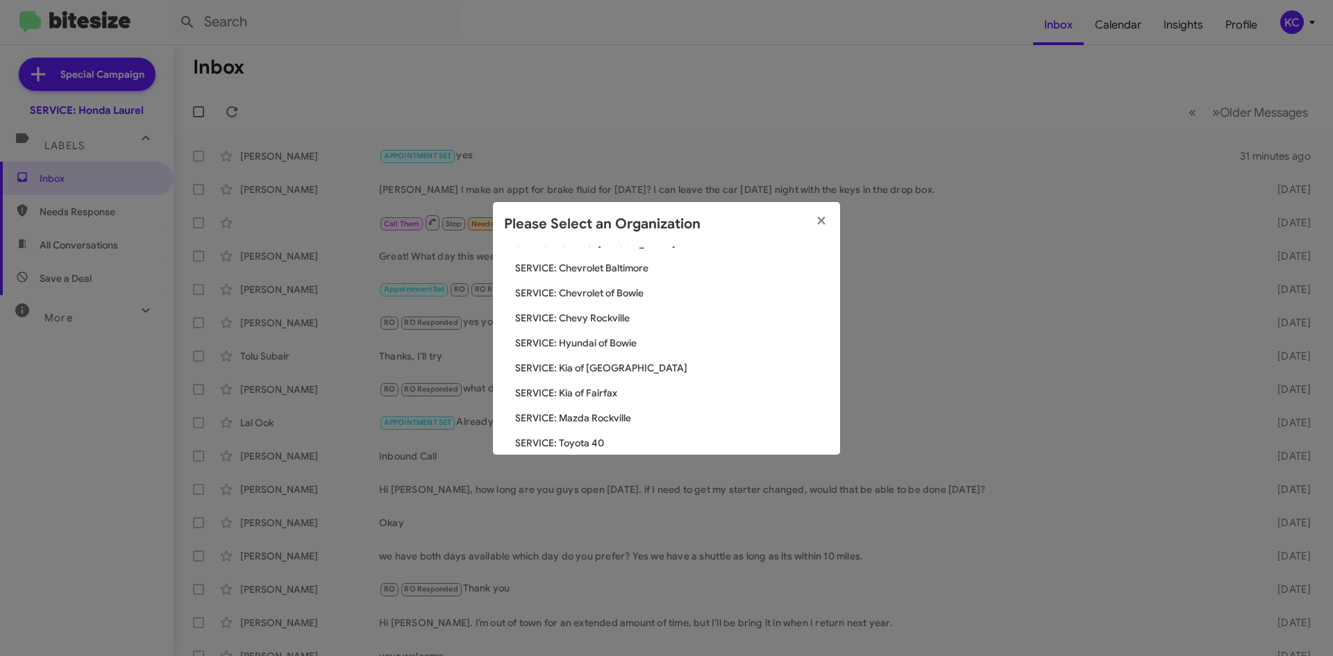
click at [639, 337] on span "SERVICE: Hyundai of Bowie" at bounding box center [672, 343] width 314 height 14
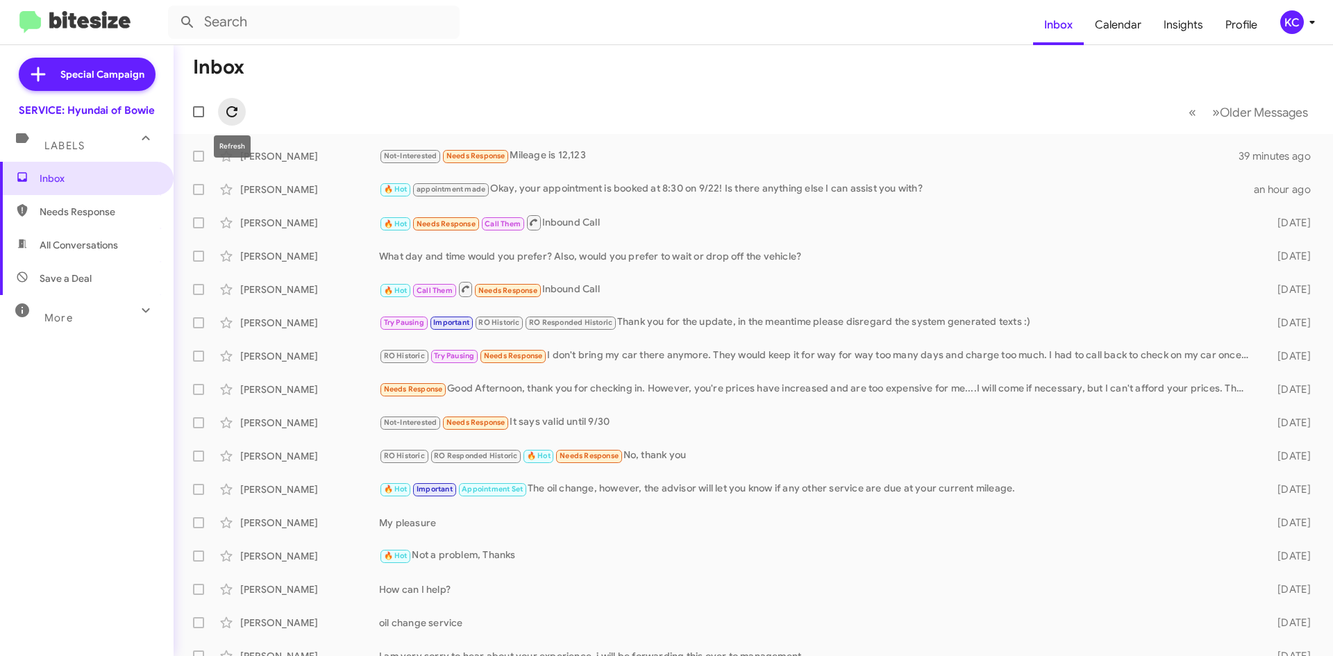
click at [238, 108] on icon at bounding box center [232, 111] width 17 height 17
